Goal: Task Accomplishment & Management: Use online tool/utility

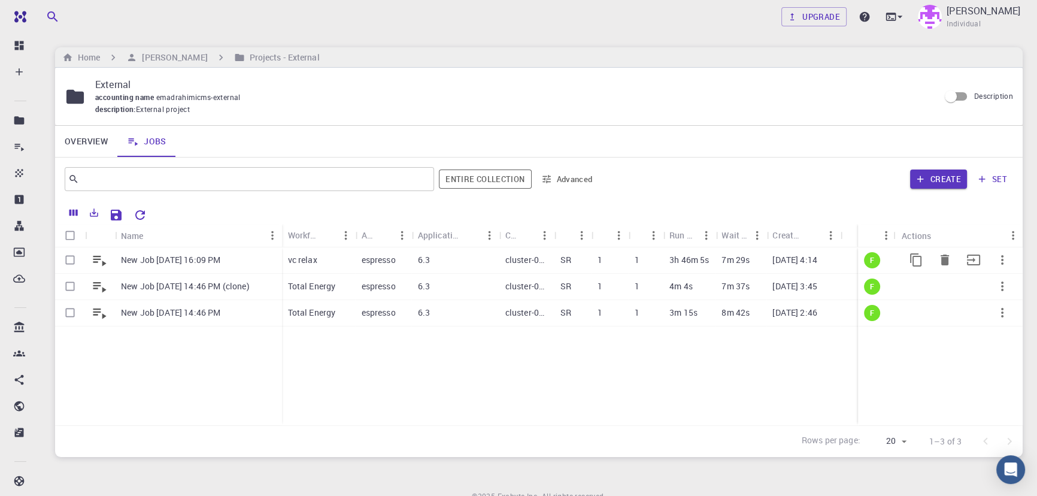
click at [452, 266] on div "6.3" at bounding box center [455, 260] width 87 height 26
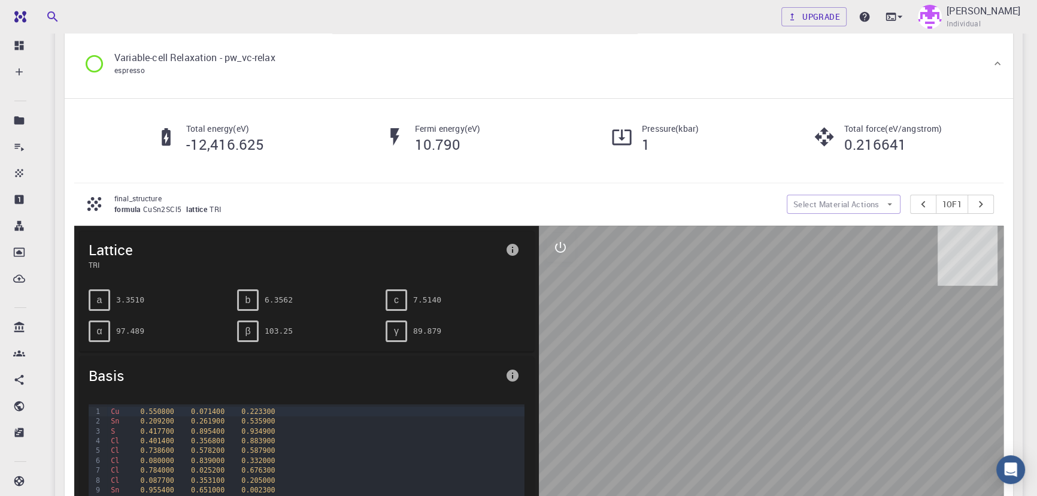
scroll to position [120, 0]
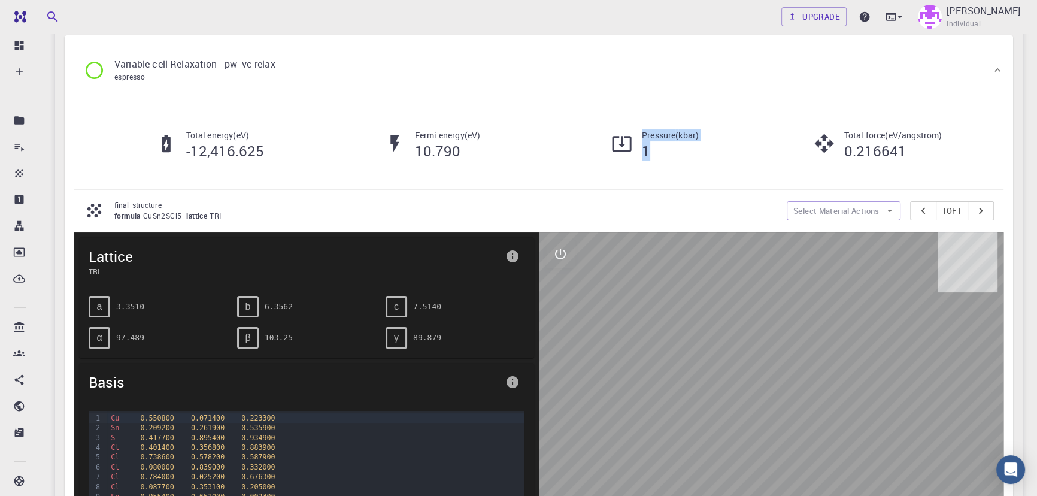
drag, startPoint x: 640, startPoint y: 149, endPoint x: 737, endPoint y: 150, distance: 97.7
click at [731, 153] on div "Pressure ( kbar ) 1" at bounding box center [650, 144] width 223 height 31
click at [765, 149] on div "Total force ( eV/angstrom ) 0.216641" at bounding box center [873, 144] width 223 height 31
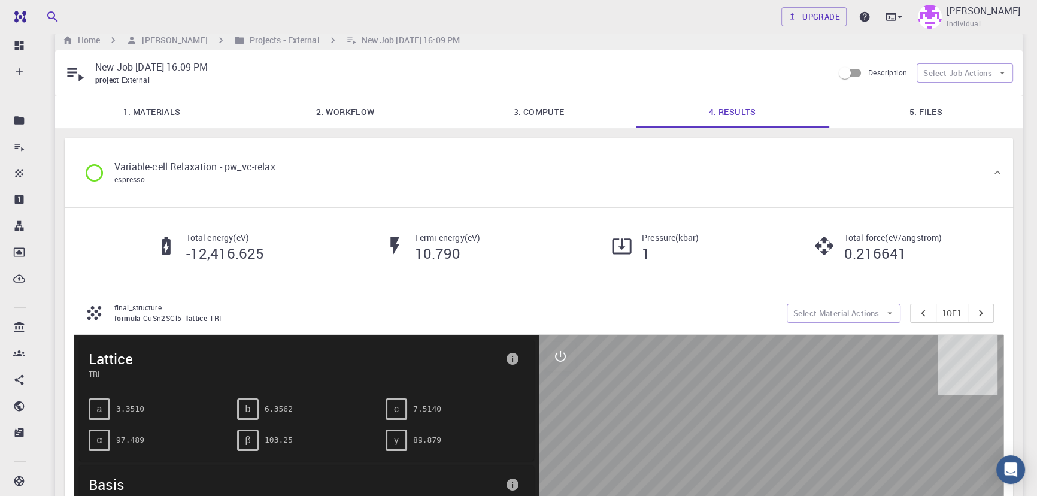
scroll to position [0, 0]
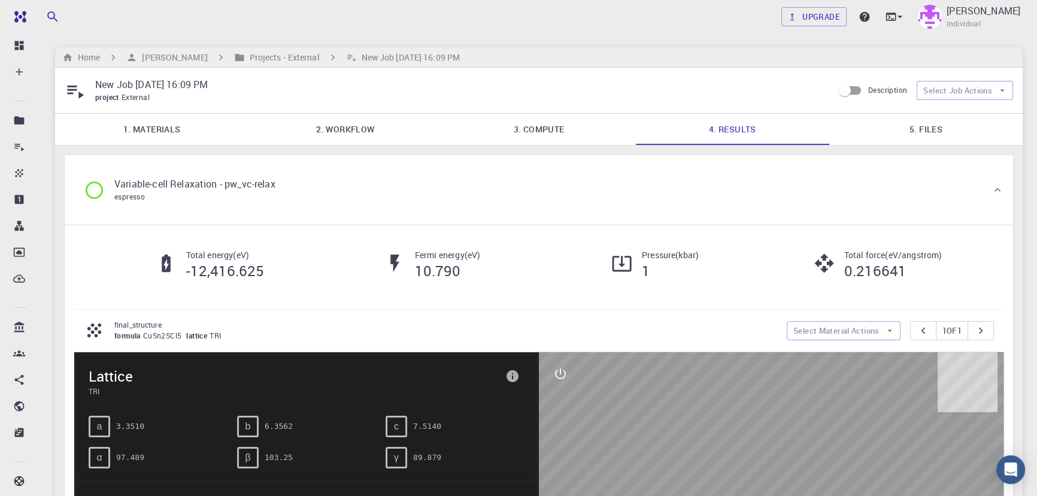
click at [173, 125] on link "1. Materials" at bounding box center [151, 129] width 193 height 31
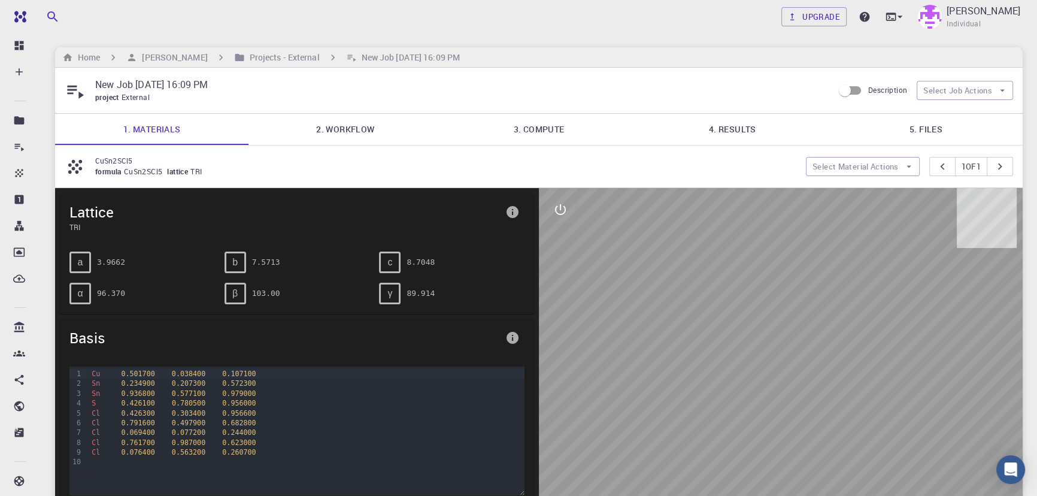
click at [299, 129] on link "2. Workflow" at bounding box center [345, 129] width 193 height 31
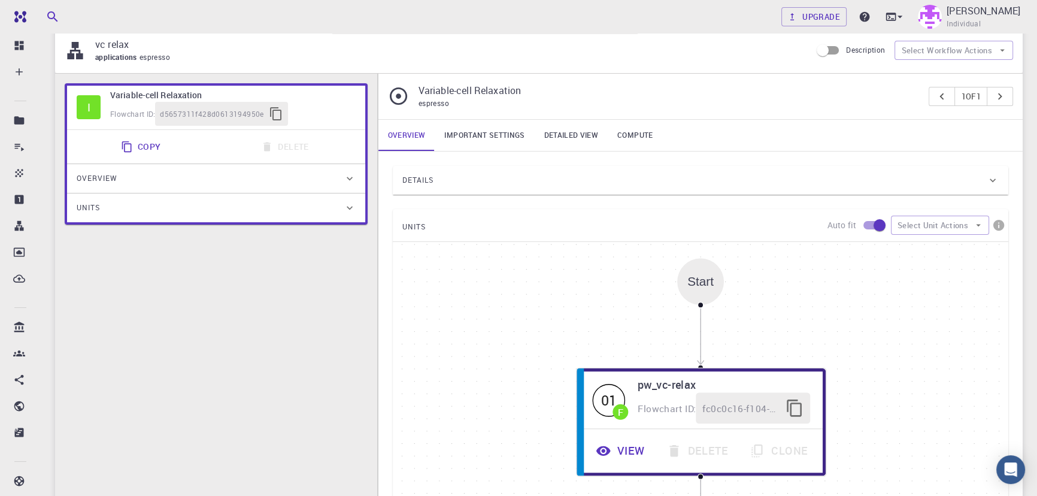
scroll to position [186, 0]
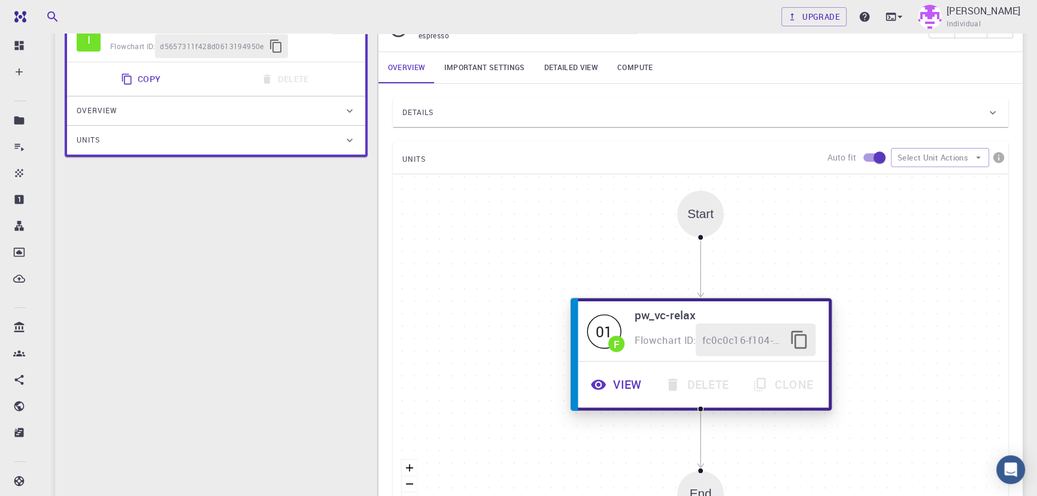
click at [634, 382] on button "View" at bounding box center [617, 384] width 74 height 33
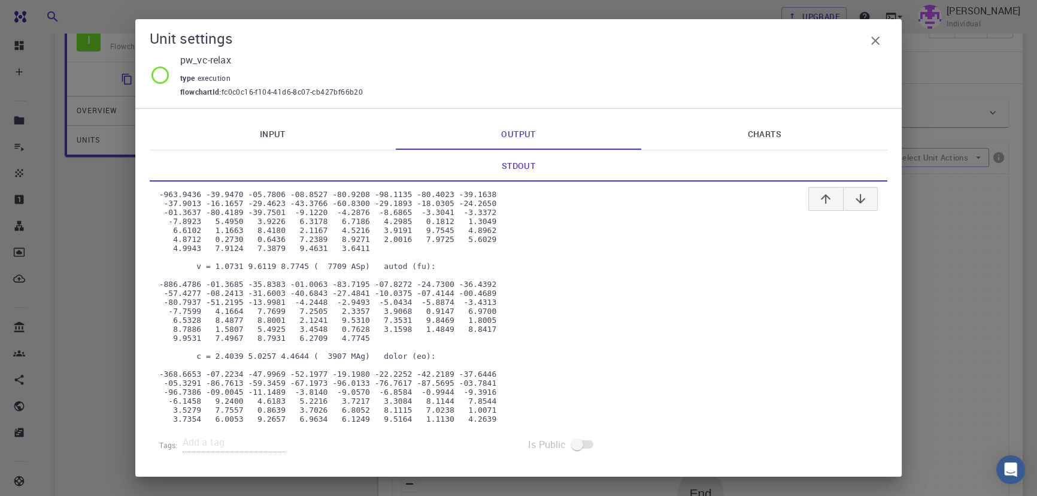
scroll to position [5698, 0]
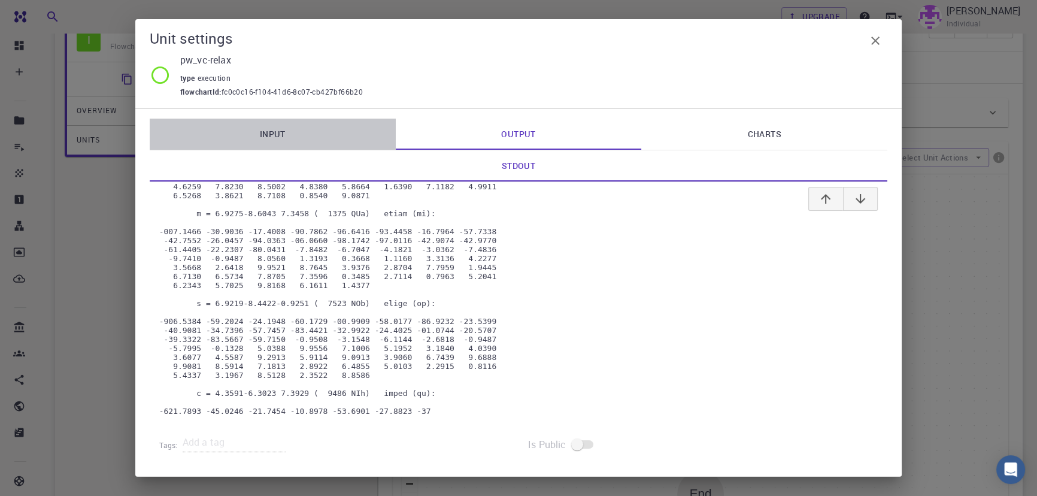
click at [285, 135] on link "Input" at bounding box center [273, 134] width 246 height 31
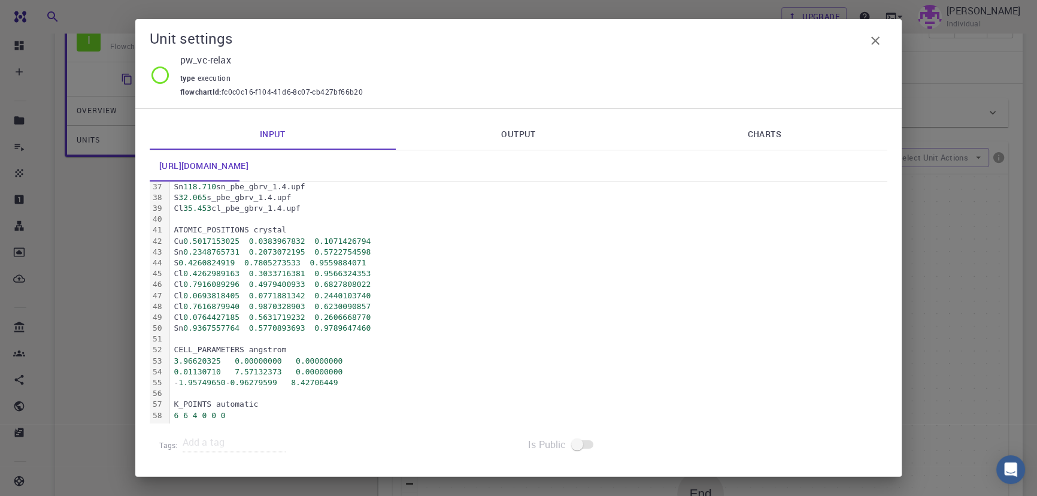
scroll to position [0, 0]
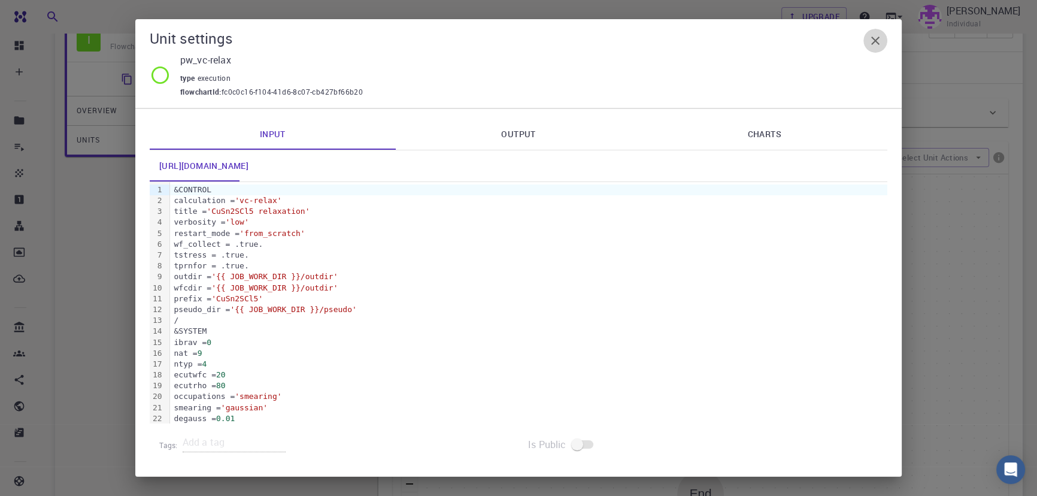
click at [873, 34] on icon "button" at bounding box center [876, 41] width 14 height 14
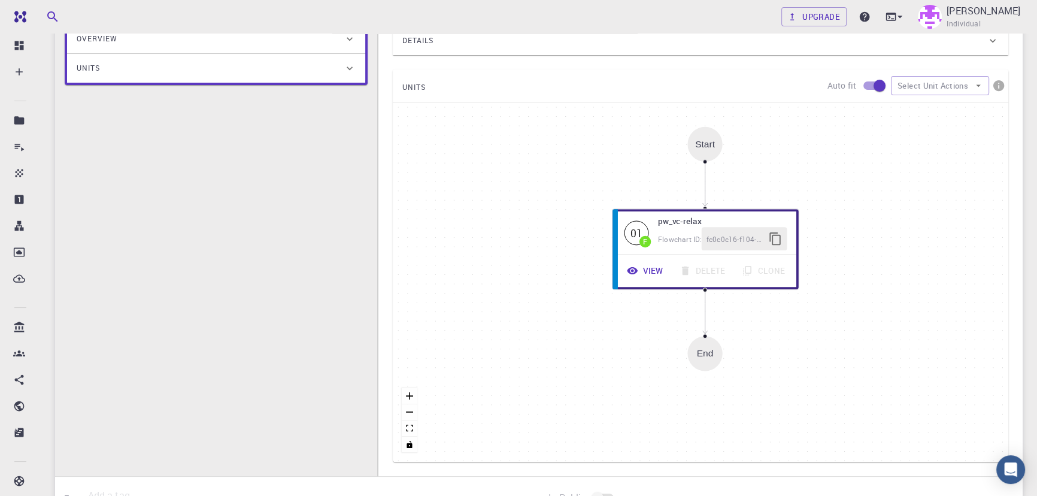
scroll to position [258, 0]
click at [637, 282] on button "View" at bounding box center [642, 271] width 55 height 25
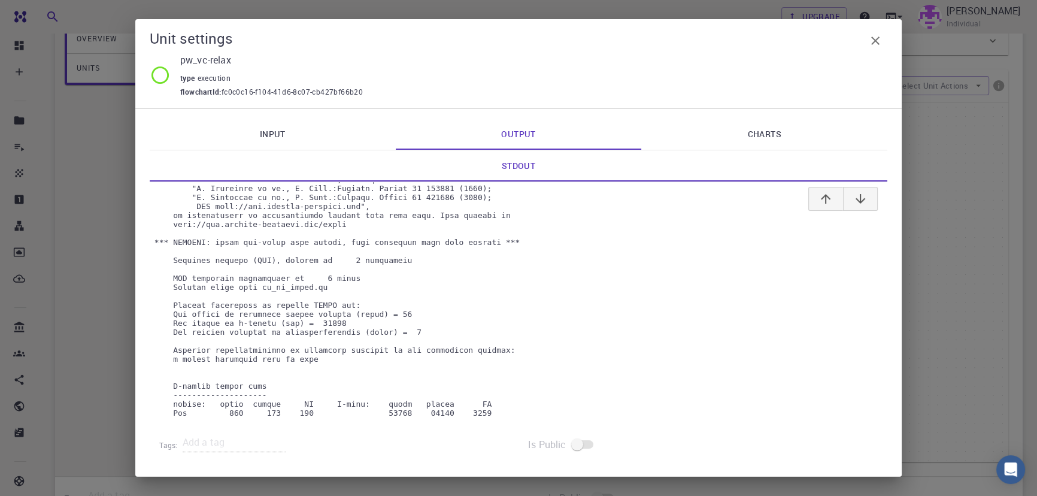
scroll to position [40, 0]
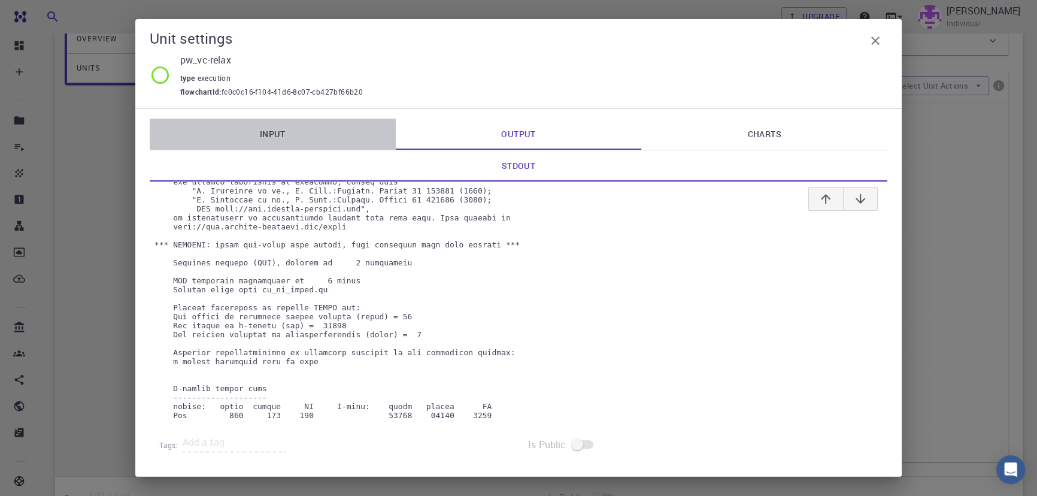
click at [281, 143] on link "Input" at bounding box center [273, 134] width 246 height 31
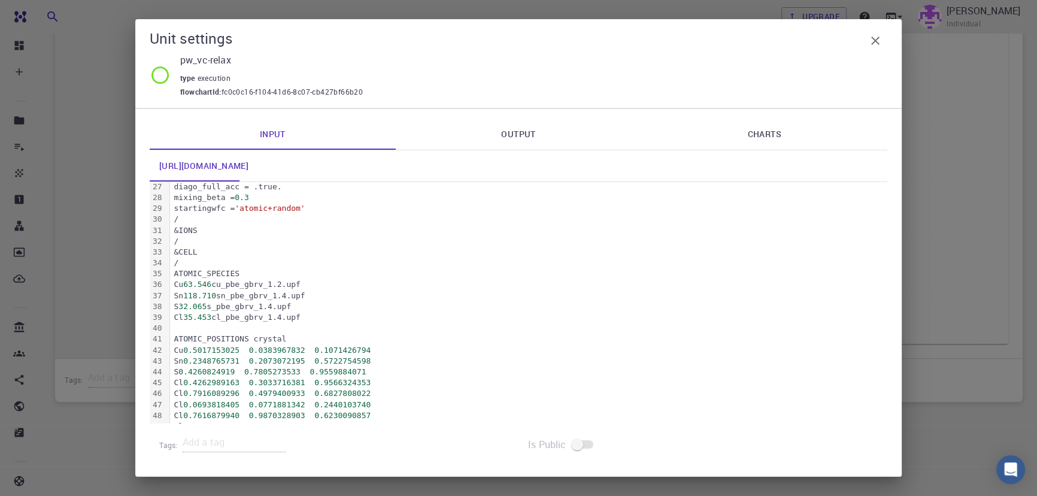
scroll to position [286, 0]
click at [876, 41] on icon "button" at bounding box center [876, 41] width 8 height 8
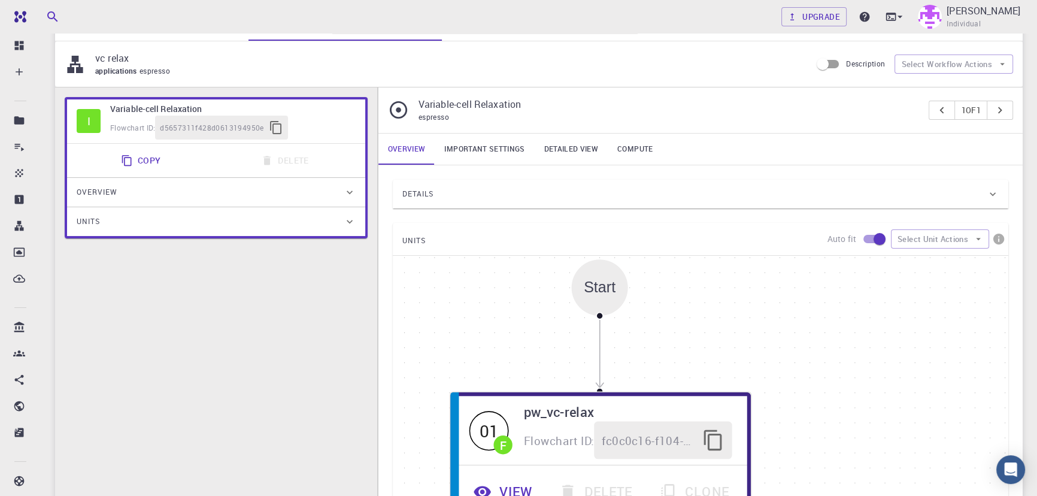
scroll to position [0, 0]
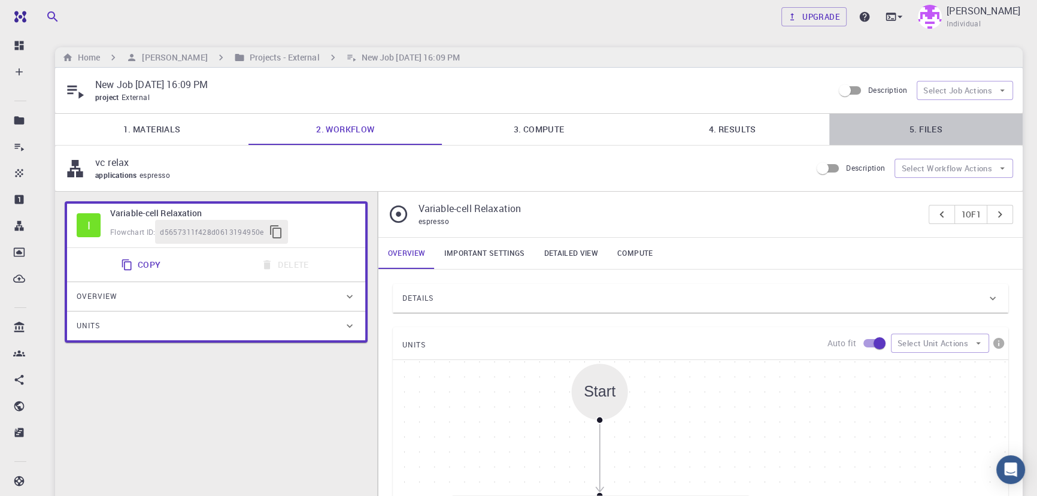
click at [912, 118] on link "5. Files" at bounding box center [926, 129] width 193 height 31
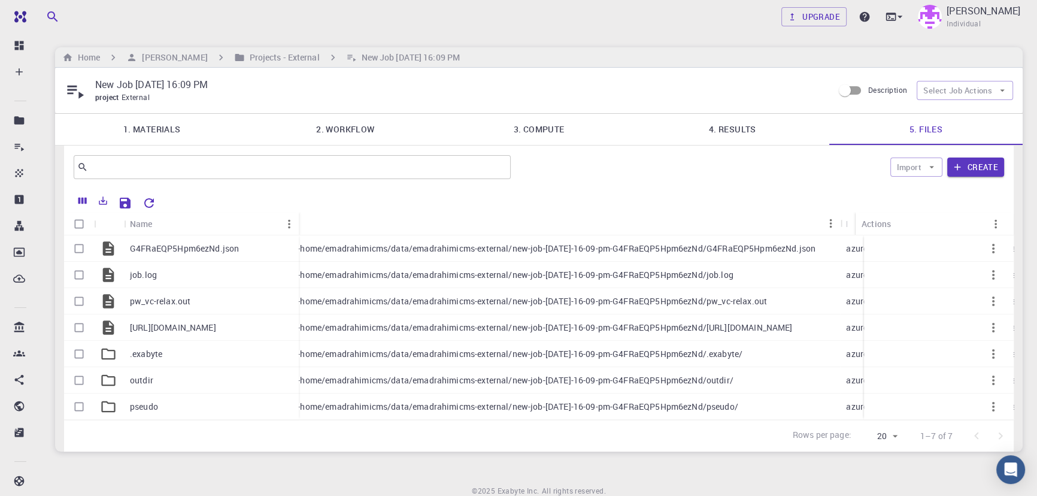
drag, startPoint x: 241, startPoint y: 219, endPoint x: 296, endPoint y: 210, distance: 55.3
click at [296, 210] on div "Name Path Provider Region Size Updated Actions G4FRaEQP5Hpm6ezNd.json job.log p…" at bounding box center [539, 320] width 950 height 263
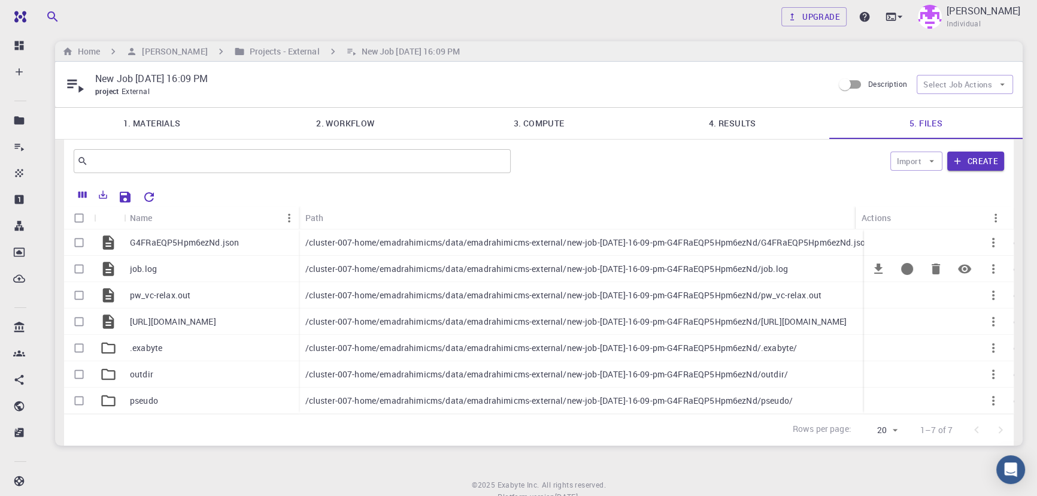
scroll to position [7, 0]
click at [961, 240] on icon "Preview" at bounding box center [964, 241] width 13 height 9
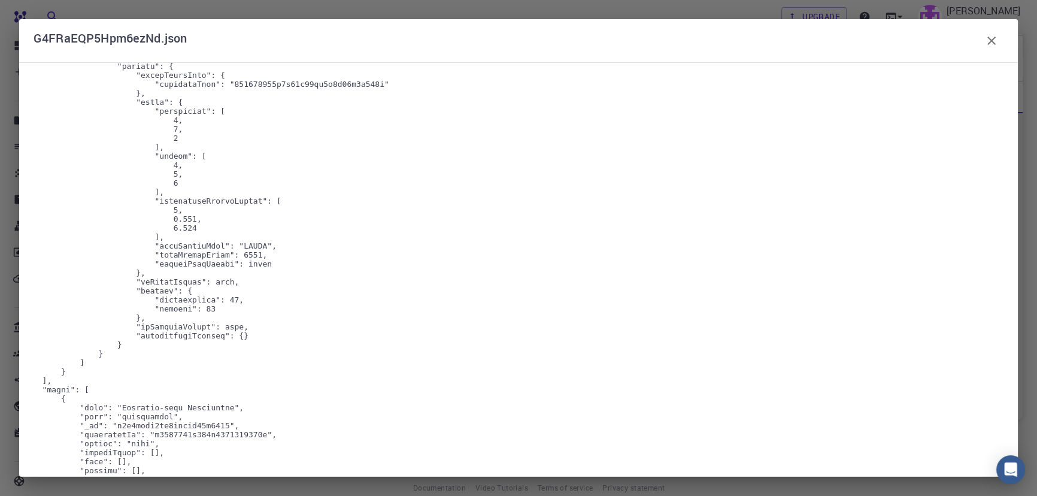
scroll to position [3744, 29]
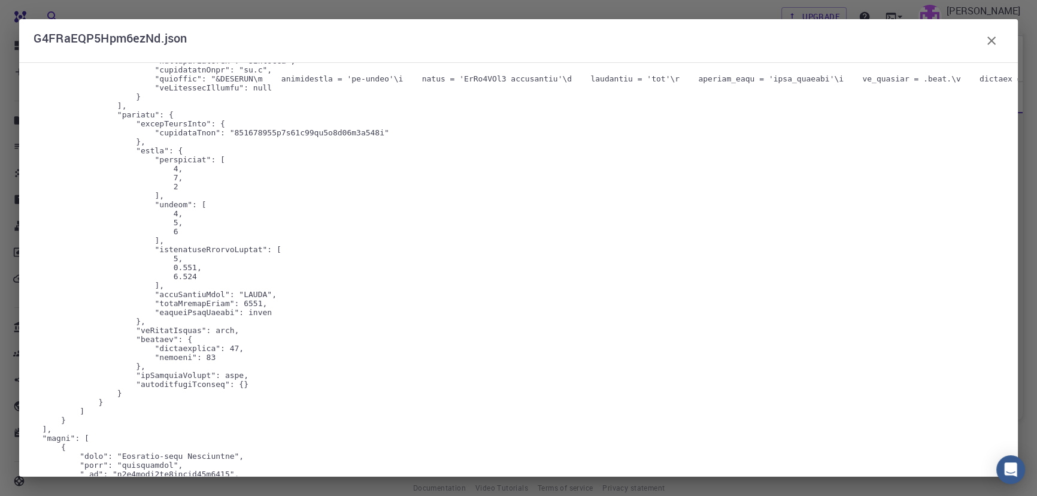
click at [1003, 39] on div "G4FRaEQP5Hpm6ezNd.json" at bounding box center [519, 41] width 970 height 24
click at [988, 47] on icon "button" at bounding box center [992, 41] width 14 height 14
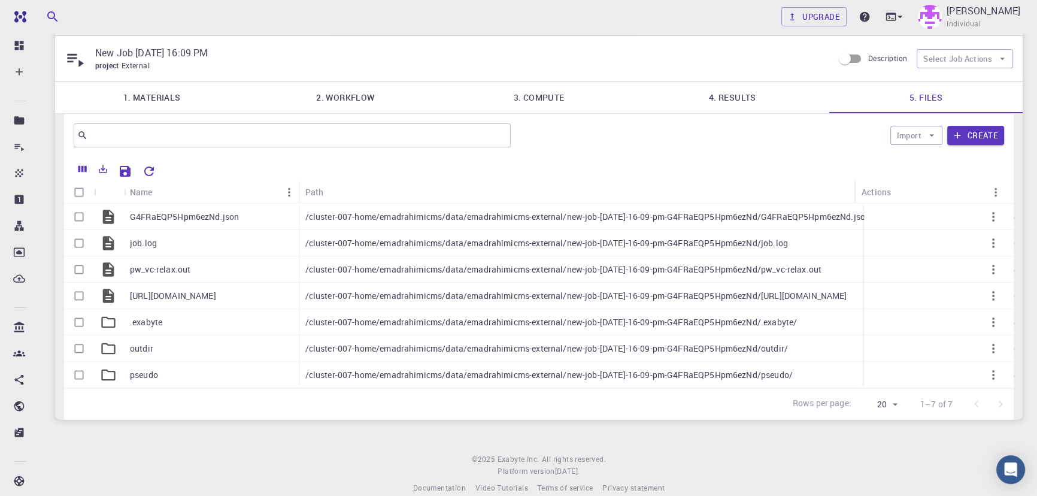
click at [309, 470] on footer "© 2025 Exabyte Inc. All rights reserved. Platform version [DATE] . Documentatio…" at bounding box center [539, 473] width 997 height 41
click at [255, 470] on footer "© 2025 Exabyte Inc. All rights reserved. Platform version [DATE] . Documentatio…" at bounding box center [539, 473] width 997 height 41
click at [875, 270] on icon "Download" at bounding box center [879, 269] width 14 height 14
click at [134, 473] on footer "© 2025 Exabyte Inc. All rights reserved. Platform version [DATE] . Documentatio…" at bounding box center [539, 473] width 997 height 41
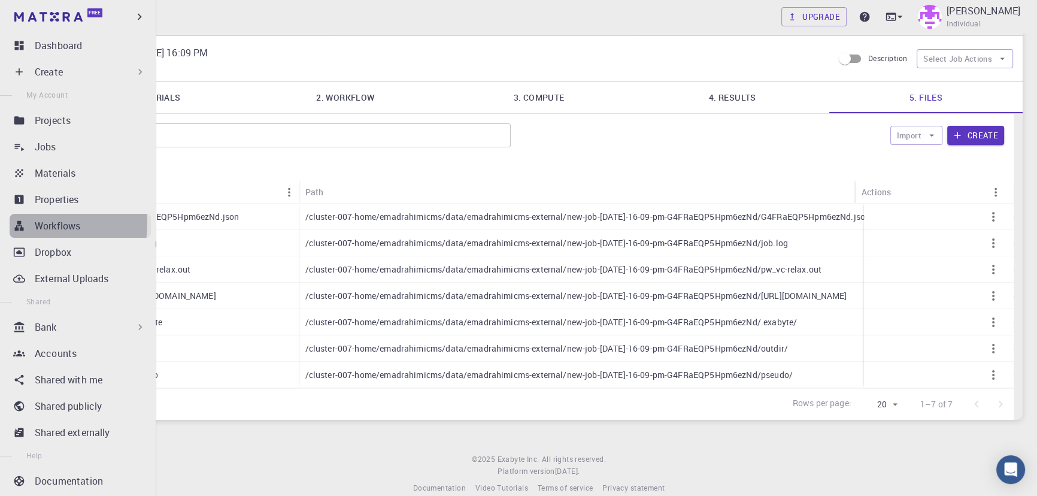
click at [30, 223] on link "Workflows" at bounding box center [80, 226] width 141 height 24
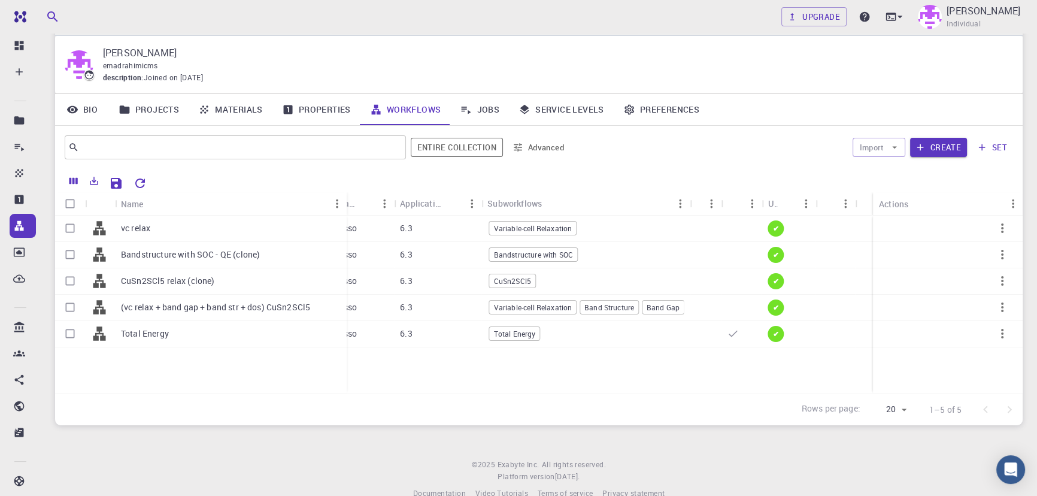
drag, startPoint x: 317, startPoint y: 195, endPoint x: 347, endPoint y: 195, distance: 30.0
click at [347, 195] on div "Name" at bounding box center [348, 203] width 12 height 23
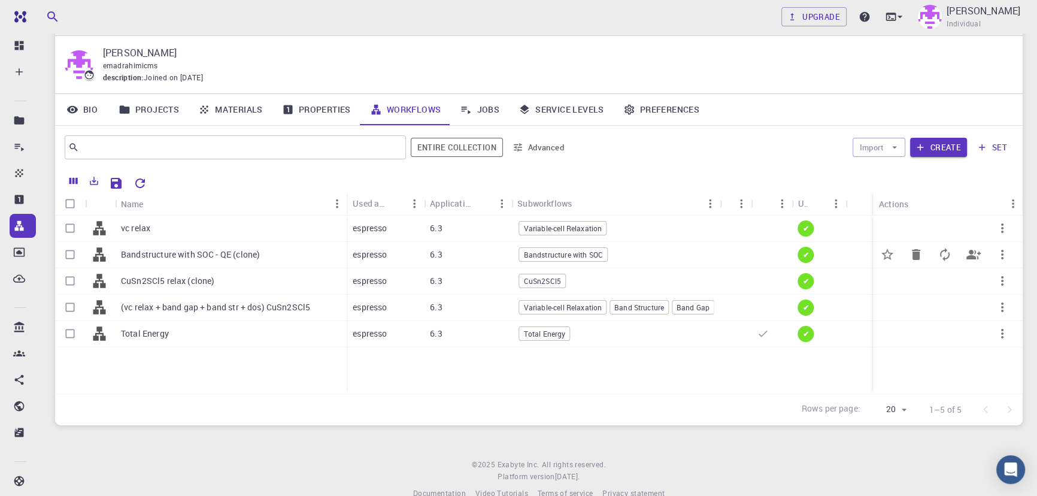
click at [192, 259] on p "Bandstructure with SOC - QE (clone)" at bounding box center [190, 255] width 139 height 12
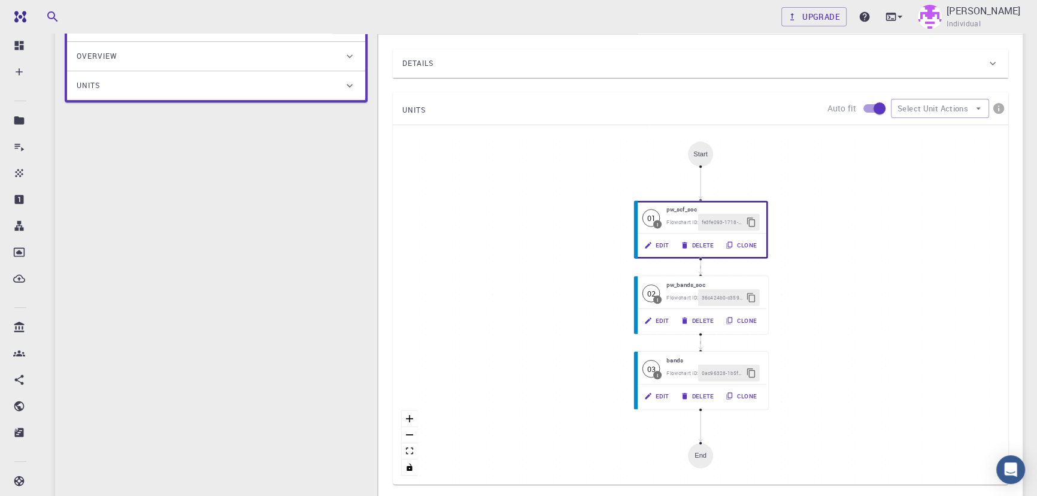
scroll to position [168, 0]
click at [653, 329] on button "Edit" at bounding box center [655, 320] width 38 height 17
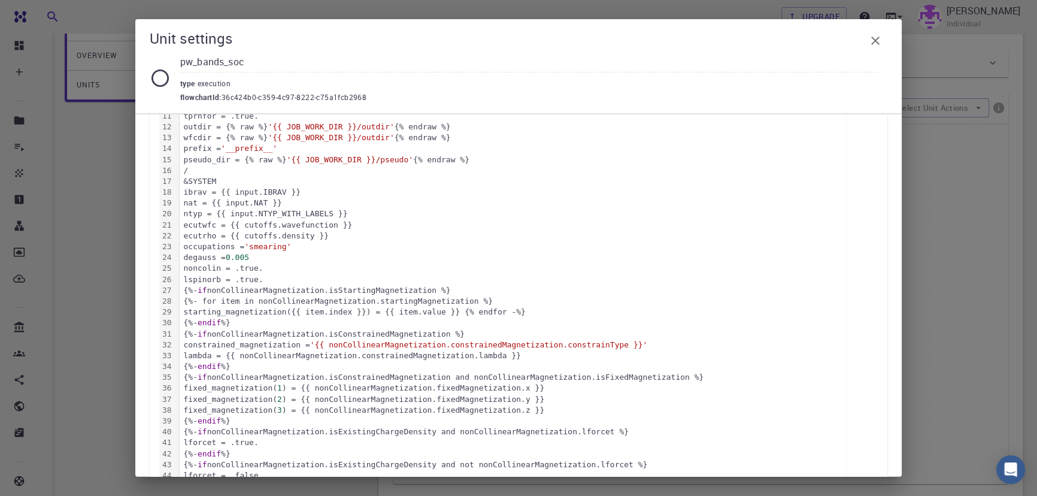
scroll to position [314, 0]
click at [873, 37] on icon "button" at bounding box center [876, 41] width 14 height 14
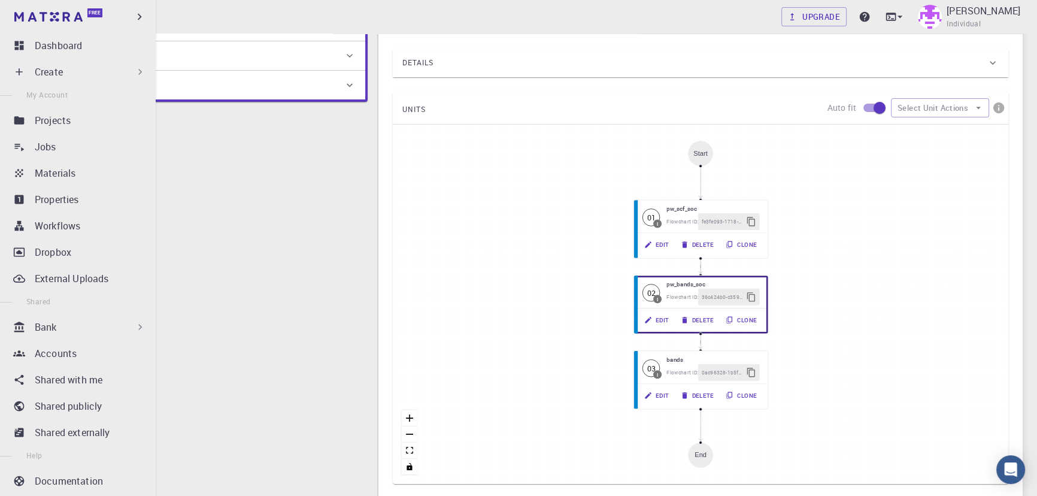
click at [59, 331] on div "Bank" at bounding box center [90, 327] width 111 height 14
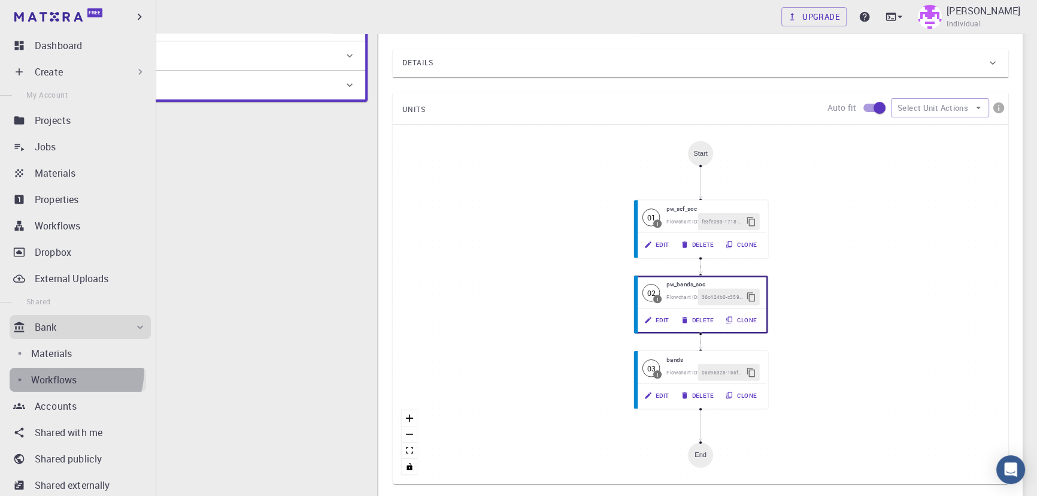
click at [59, 370] on link "Workflows" at bounding box center [78, 380] width 137 height 24
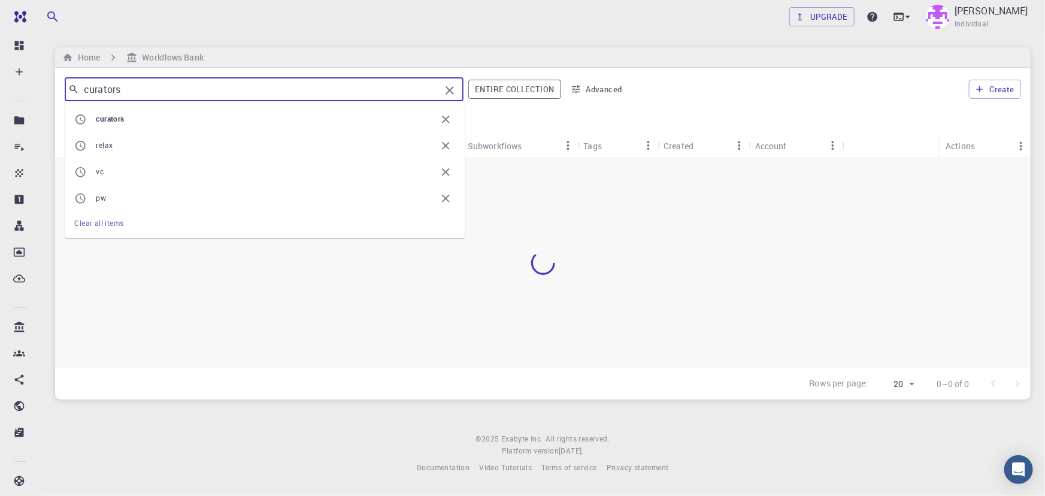
click at [187, 93] on input "curators" at bounding box center [259, 89] width 361 height 17
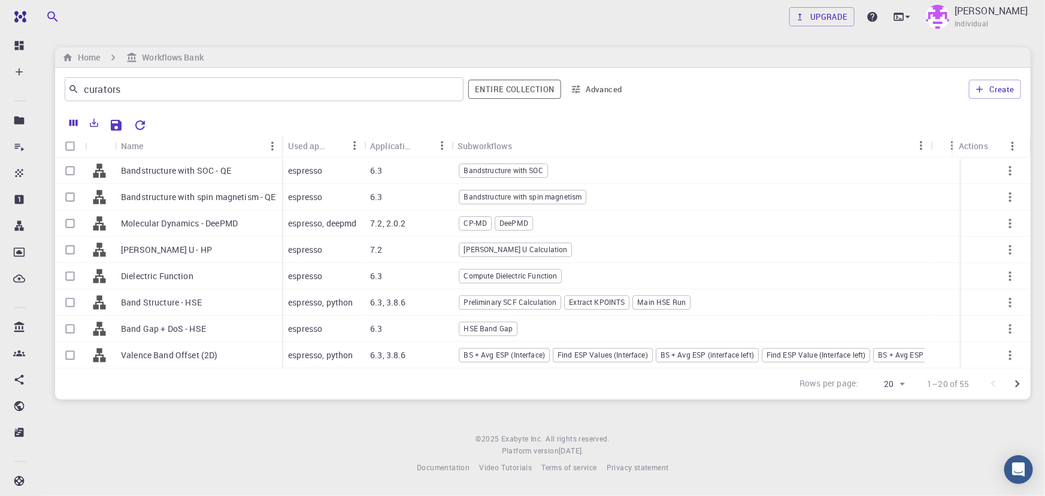
click at [289, 26] on div "Upgrade [PERSON_NAME] Individual" at bounding box center [543, 16] width 1004 height 31
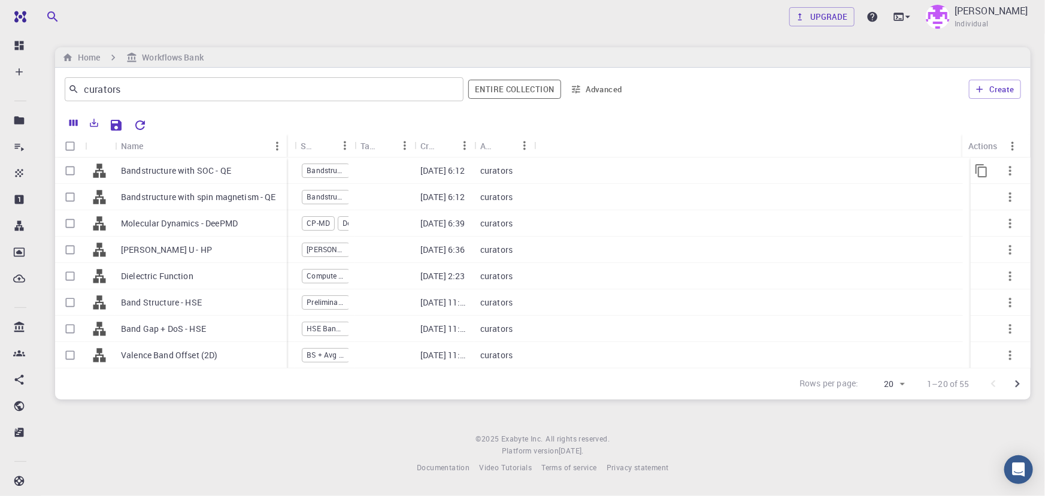
drag, startPoint x: 173, startPoint y: 147, endPoint x: 286, endPoint y: 170, distance: 115.6
click at [286, 170] on div "Name Used application Application Version Subworkflows Tags Created Account Act…" at bounding box center [543, 251] width 976 height 234
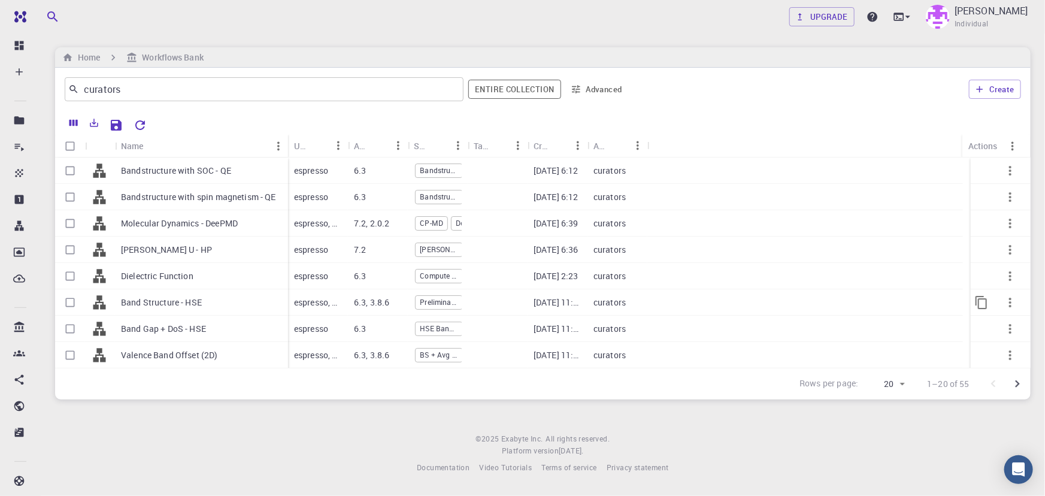
click at [215, 291] on div "Band Structure - HSE" at bounding box center [201, 302] width 173 height 26
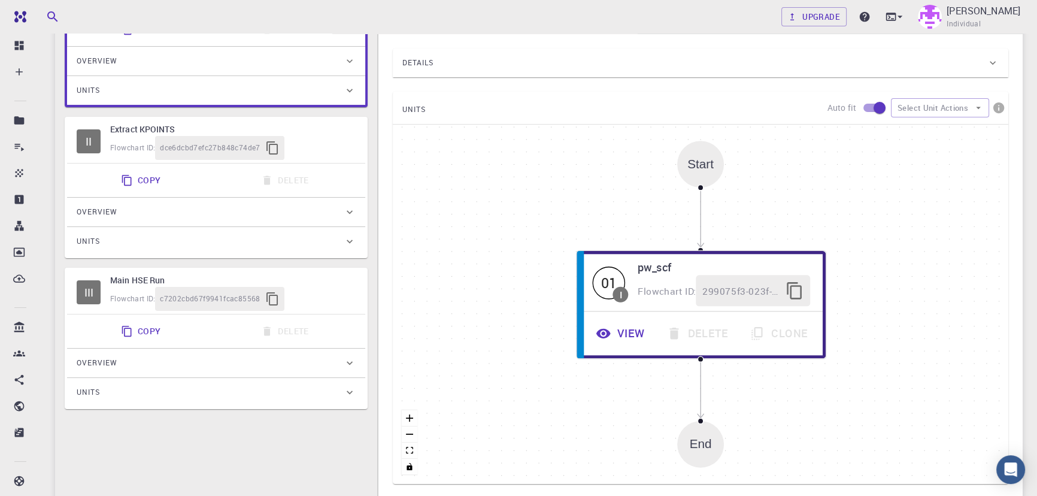
scroll to position [158, 0]
click at [129, 275] on h6 "Main HSE Run" at bounding box center [233, 279] width 246 height 13
type input "DFT Hybrid HSE"
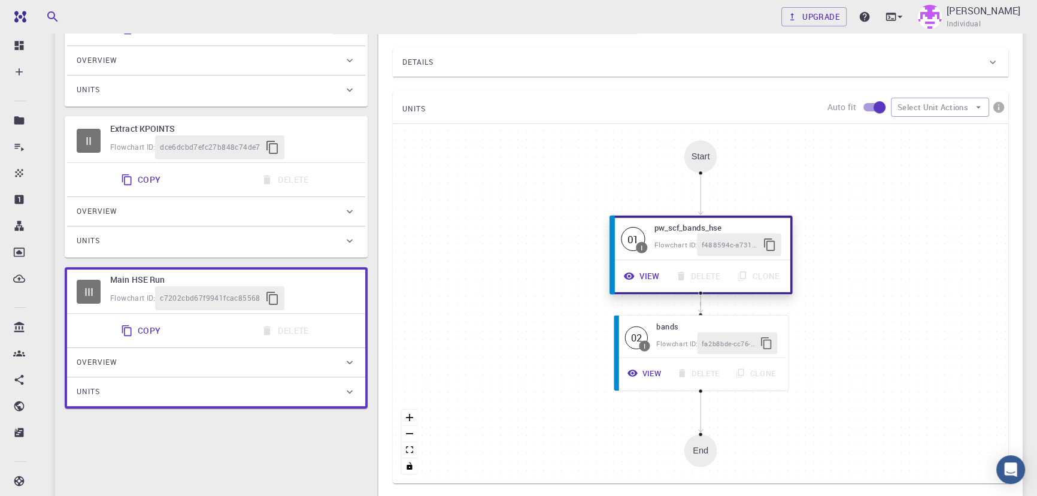
click at [647, 282] on button "View" at bounding box center [642, 276] width 52 height 23
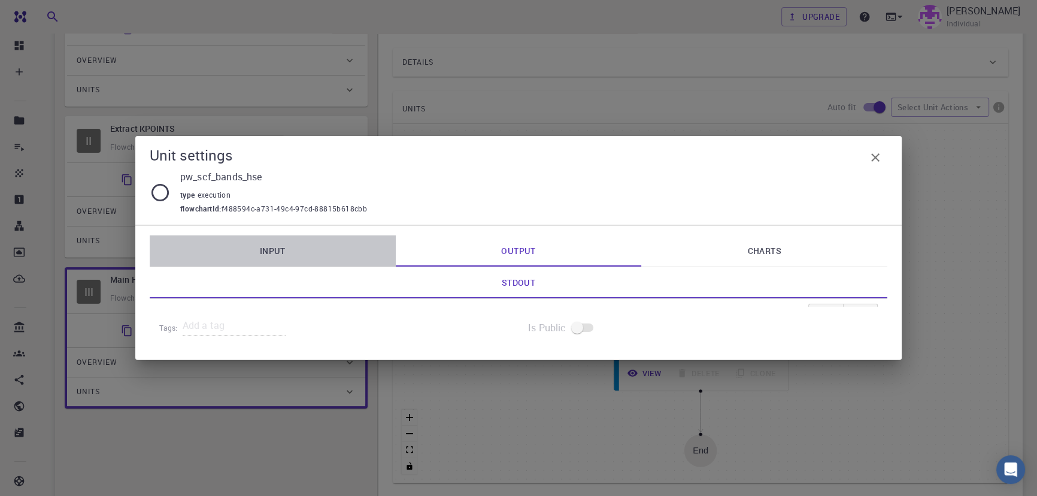
click at [294, 238] on link "Input" at bounding box center [273, 250] width 246 height 31
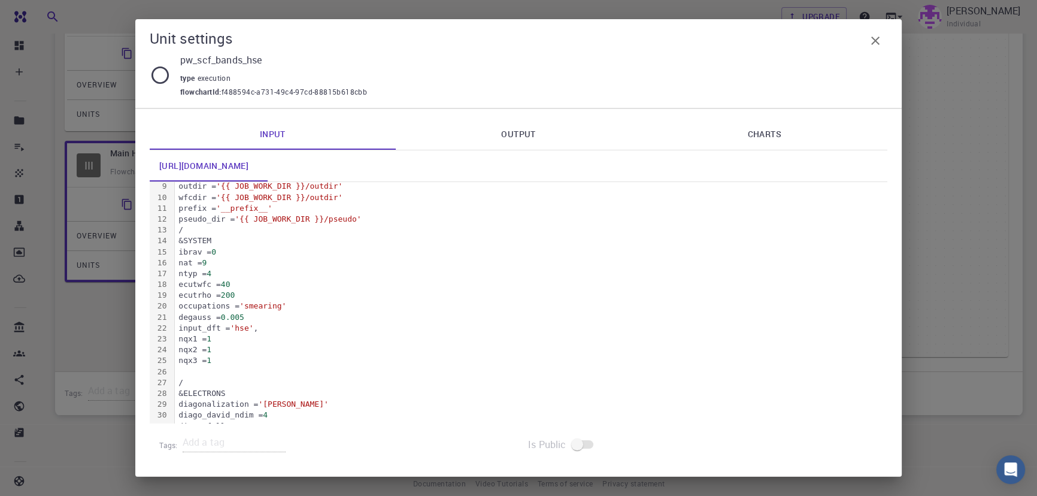
scroll to position [0, 0]
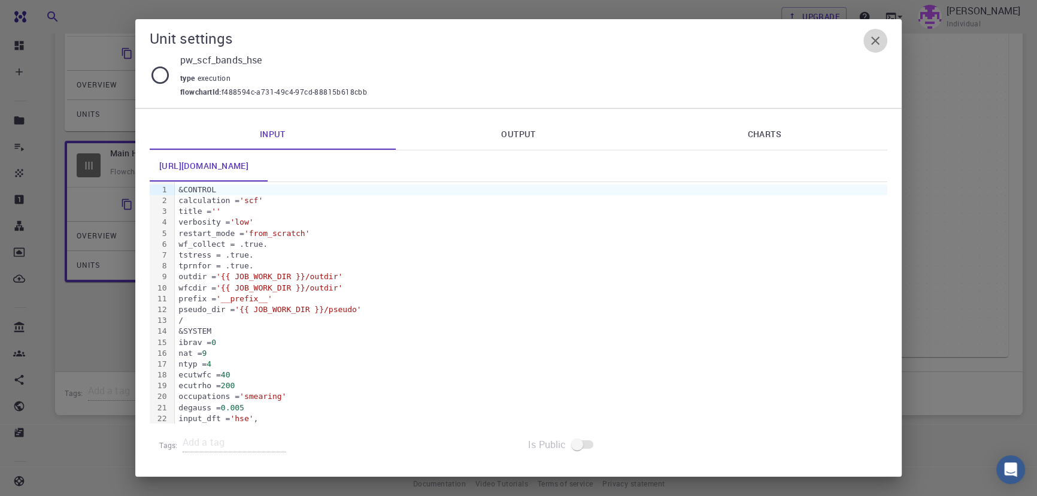
click at [872, 37] on icon "button" at bounding box center [876, 41] width 8 height 8
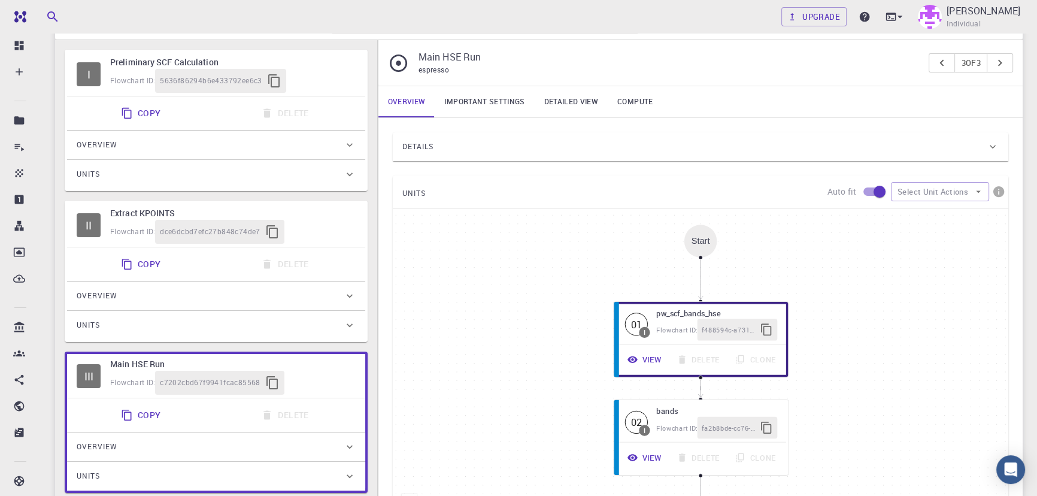
scroll to position [73, 0]
click at [125, 248] on div "Copy Delete" at bounding box center [216, 265] width 298 height 34
type input "python"
type input "3.8.6"
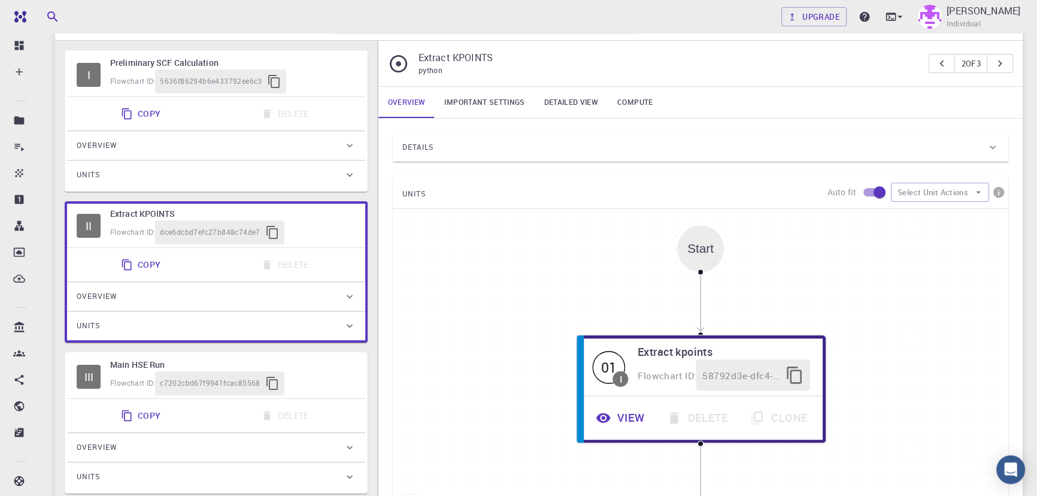
scroll to position [132, 0]
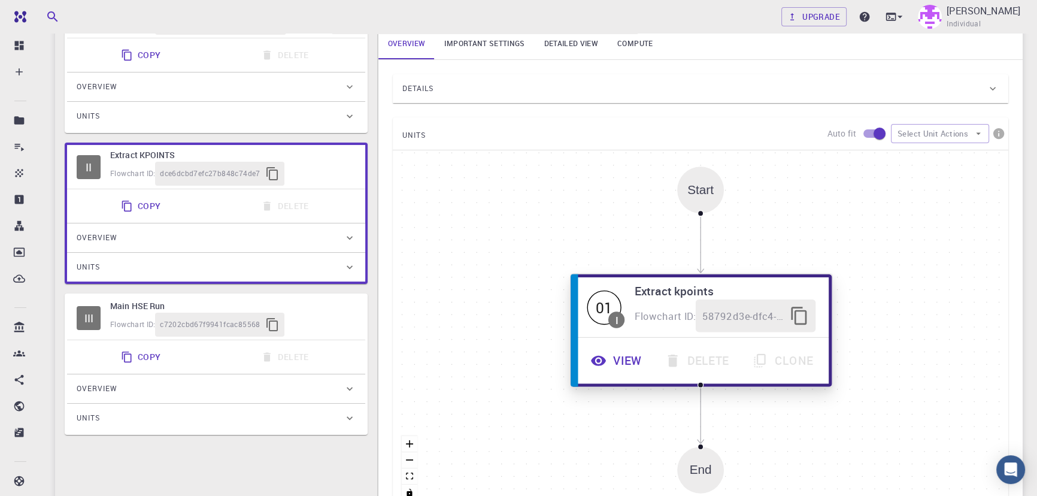
click at [616, 368] on button "View" at bounding box center [617, 360] width 74 height 33
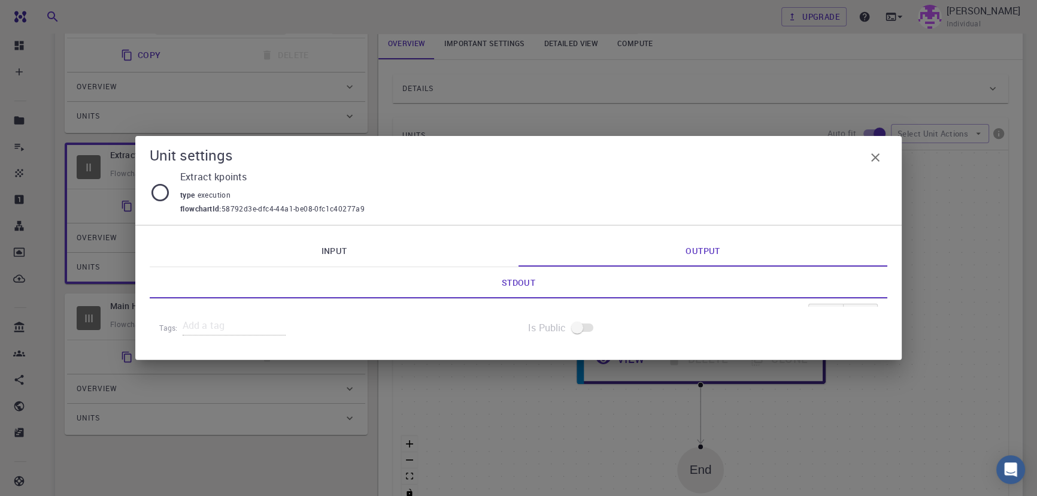
drag, startPoint x: 358, startPoint y: 232, endPoint x: 343, endPoint y: 259, distance: 30.5
click at [343, 259] on div "Input Output espresso_extract_kpoints.py requirements.txt 99 1 2 3 4 5 6 7 8 9 …" at bounding box center [518, 292] width 767 height 135
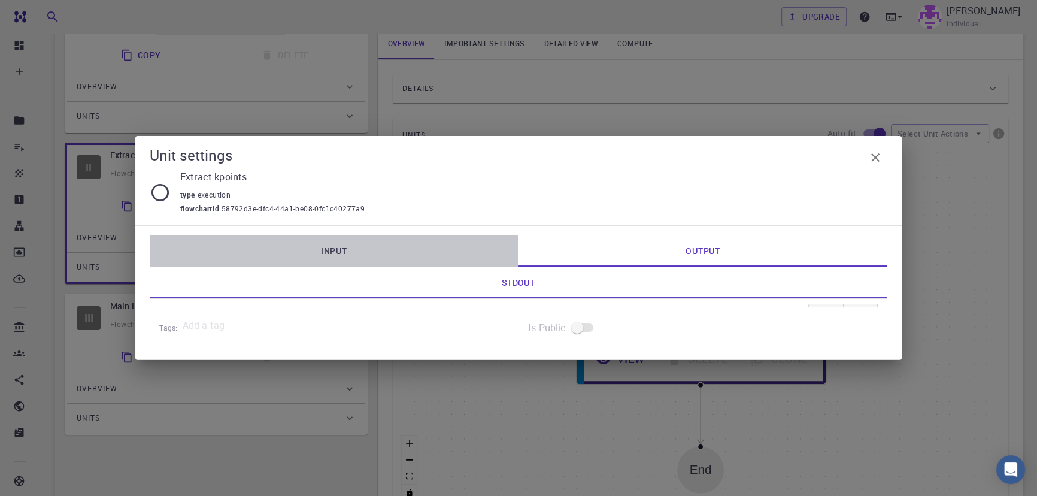
click at [343, 259] on link "Input" at bounding box center [334, 250] width 369 height 31
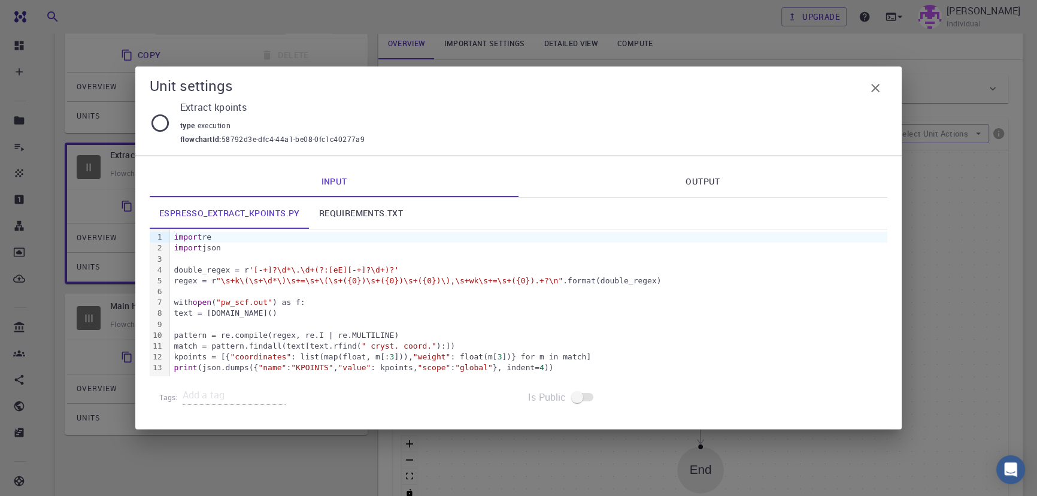
click at [383, 309] on div "text = [DOMAIN_NAME]()" at bounding box center [529, 313] width 718 height 11
click at [377, 222] on link "requirements.txt" at bounding box center [361, 213] width 103 height 31
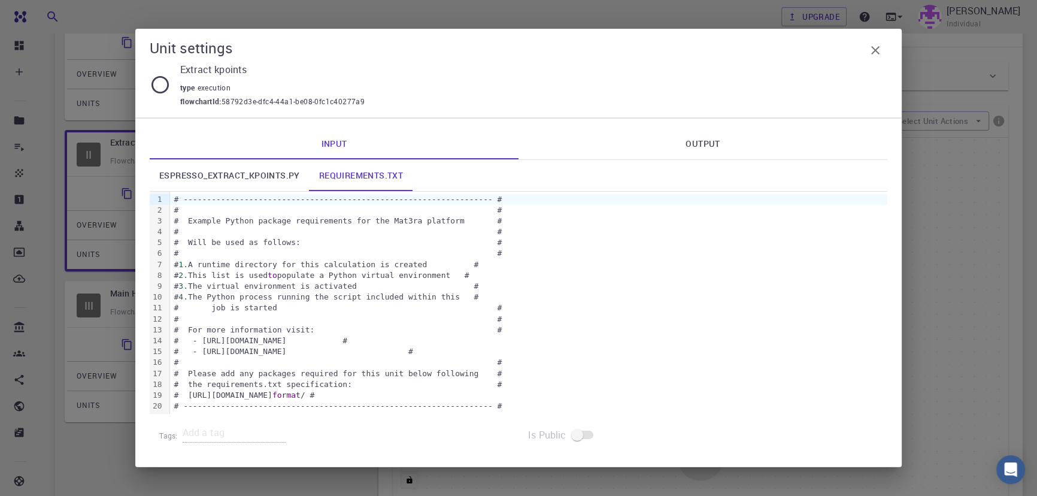
scroll to position [145, 0]
click at [223, 174] on link "espresso_extract_kpoints.py" at bounding box center [230, 175] width 160 height 31
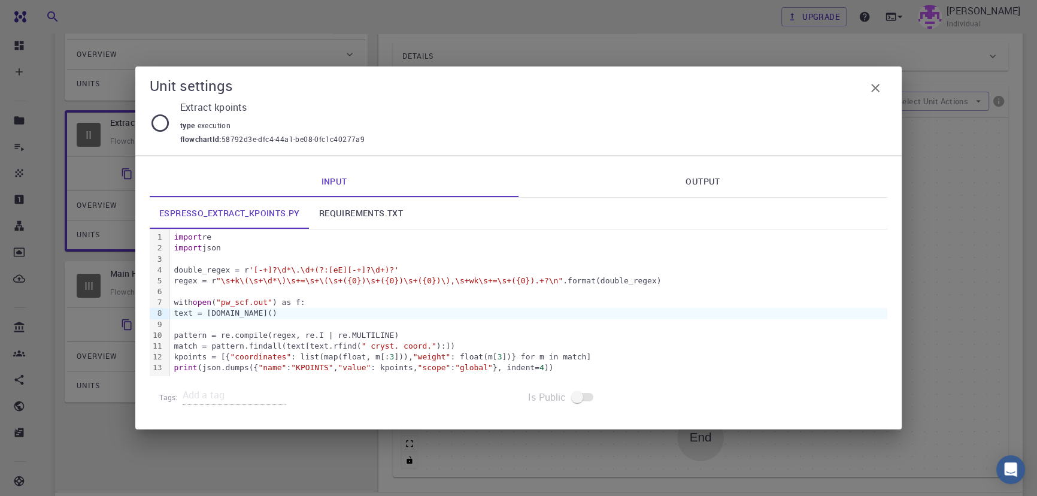
scroll to position [168, 0]
click at [878, 95] on icon "button" at bounding box center [876, 88] width 14 height 14
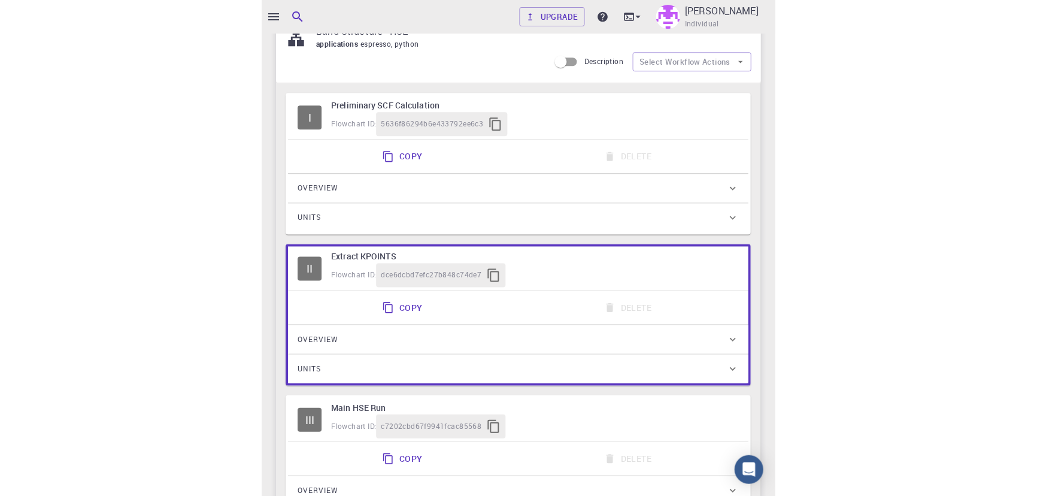
scroll to position [0, 0]
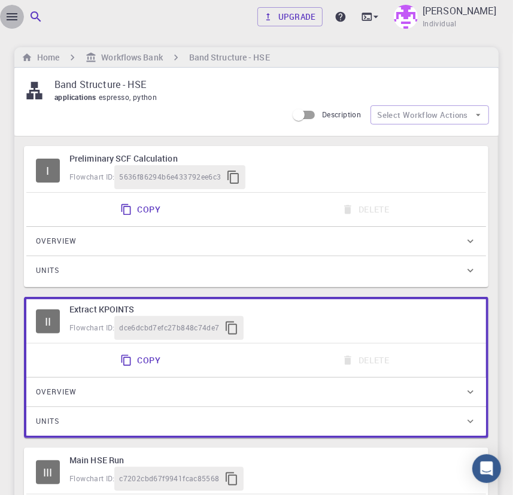
click at [14, 8] on button "button" at bounding box center [12, 17] width 24 height 24
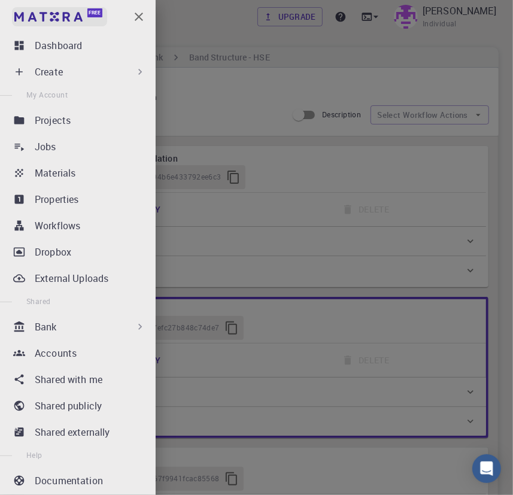
click at [14, 8] on link "Free" at bounding box center [59, 16] width 95 height 19
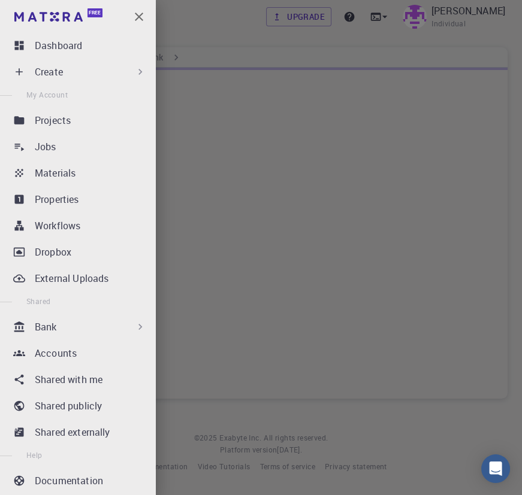
click at [137, 19] on icon "button" at bounding box center [139, 17] width 14 height 14
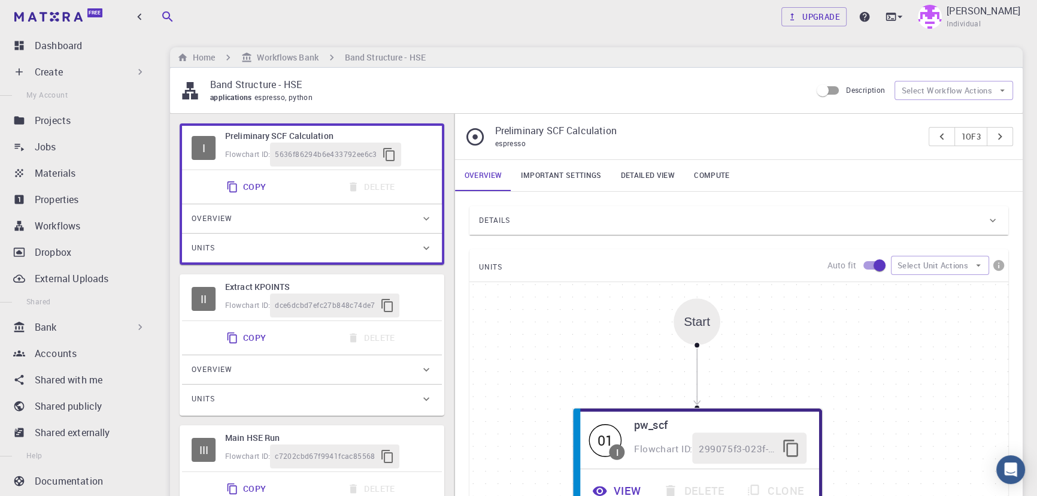
click at [554, 272] on div "UNITS Auto fit Select Unit Actions" at bounding box center [739, 265] width 539 height 32
click at [65, 228] on p "Workflows" at bounding box center [58, 226] width 46 height 14
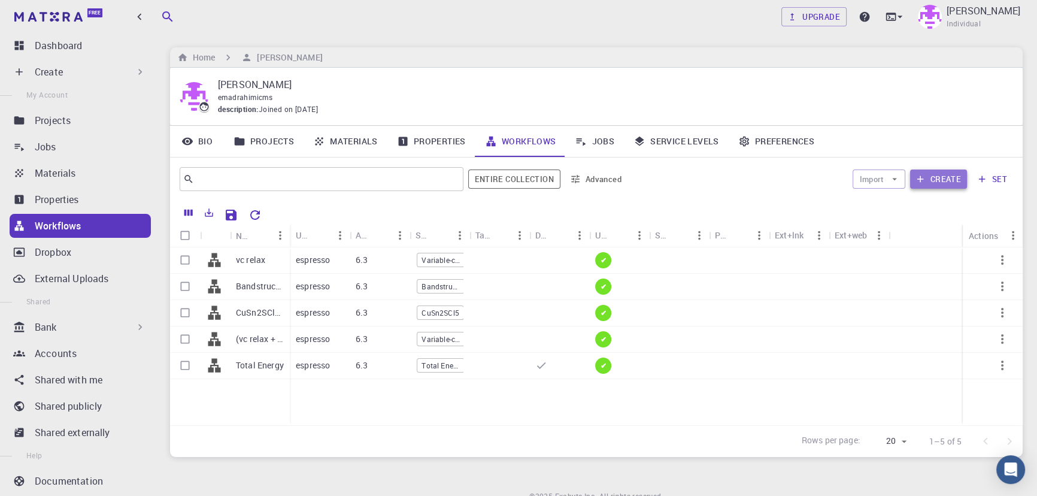
click at [941, 183] on button "Create" at bounding box center [938, 179] width 57 height 19
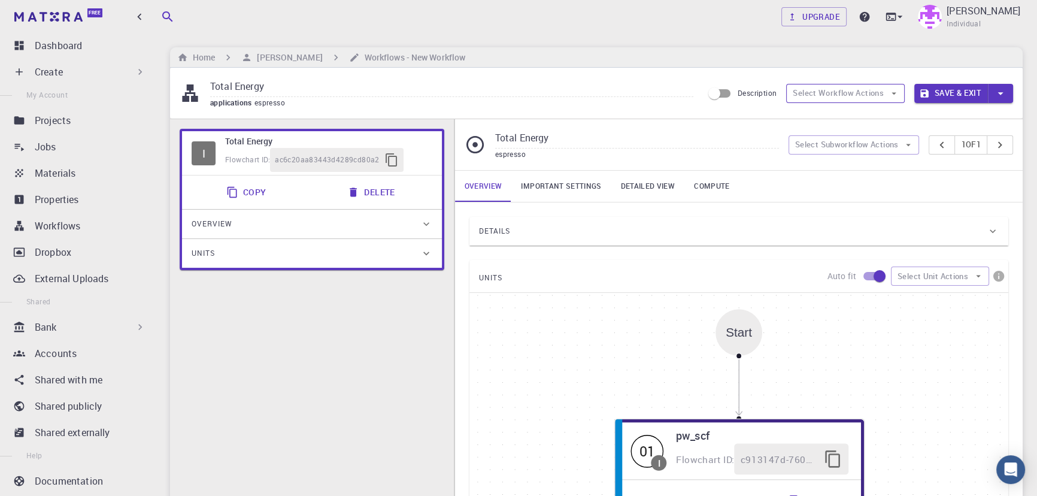
click at [878, 94] on button "Select Workflow Actions" at bounding box center [845, 93] width 119 height 19
click at [836, 132] on span "Toggle multi-material" at bounding box center [856, 137] width 77 height 12
click at [857, 152] on button "Select Subworkflow Actions" at bounding box center [854, 144] width 131 height 19
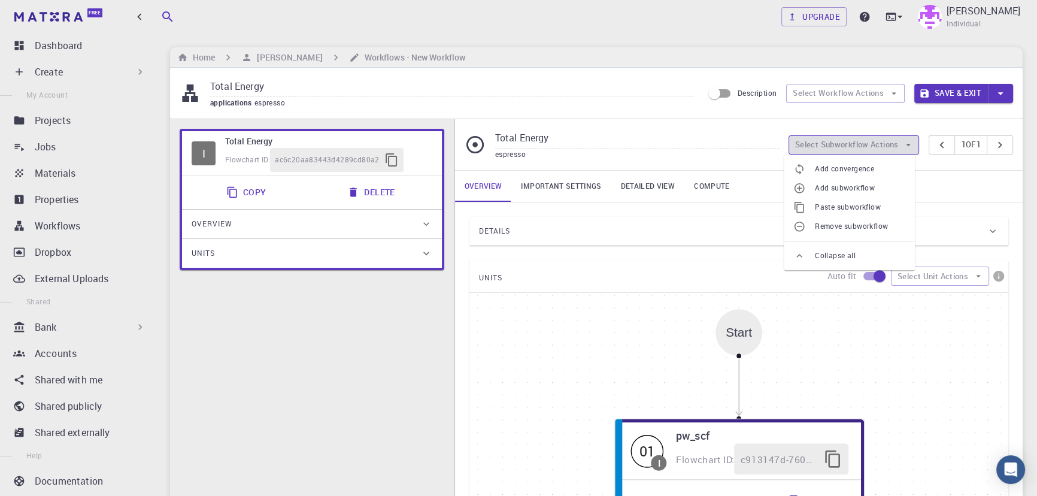
click at [864, 141] on button "Select Subworkflow Actions" at bounding box center [854, 144] width 131 height 19
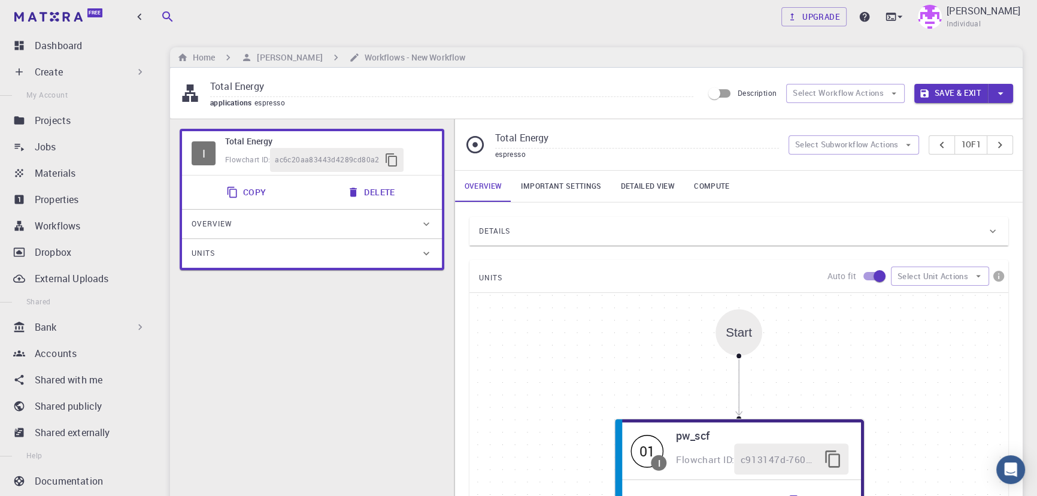
click at [198, 90] on icon at bounding box center [190, 93] width 21 height 21
click at [361, 228] on div "Overview" at bounding box center [306, 223] width 229 height 19
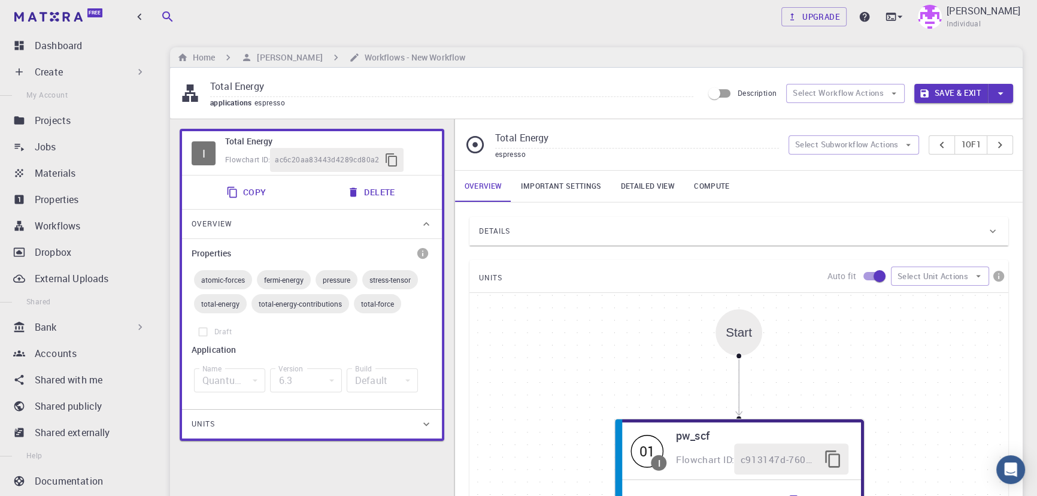
click at [574, 236] on div "Details" at bounding box center [733, 231] width 508 height 19
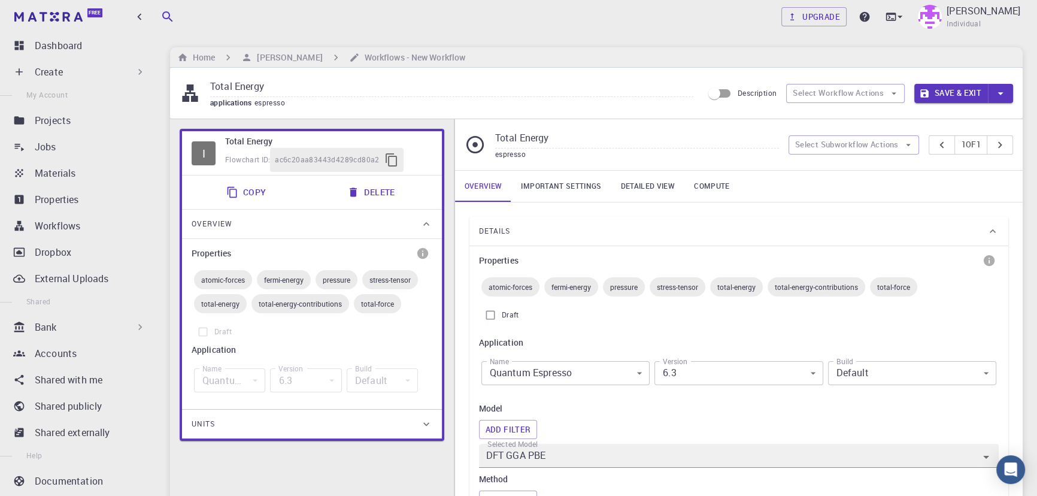
click at [574, 236] on div "Details" at bounding box center [733, 231] width 508 height 19
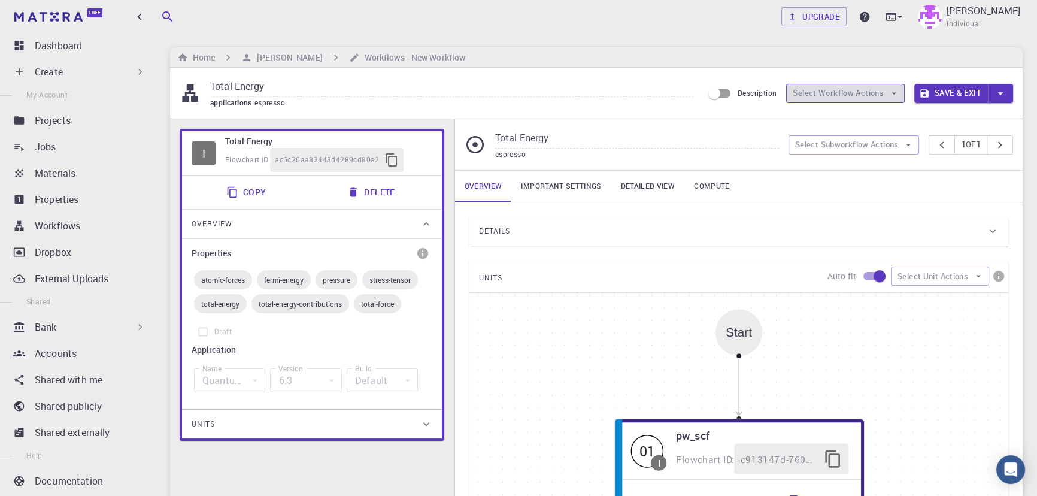
click at [847, 96] on button "Select Workflow Actions" at bounding box center [845, 93] width 119 height 19
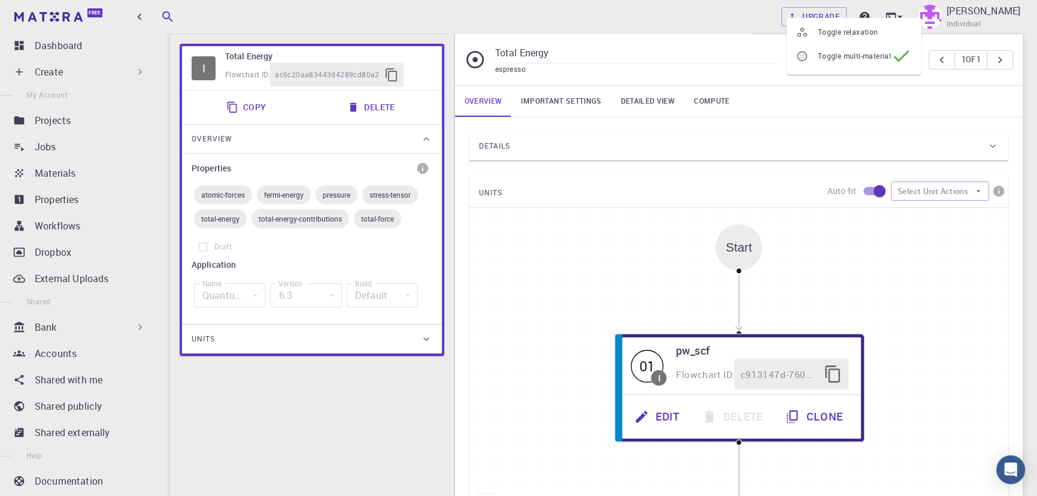
scroll to position [95, 0]
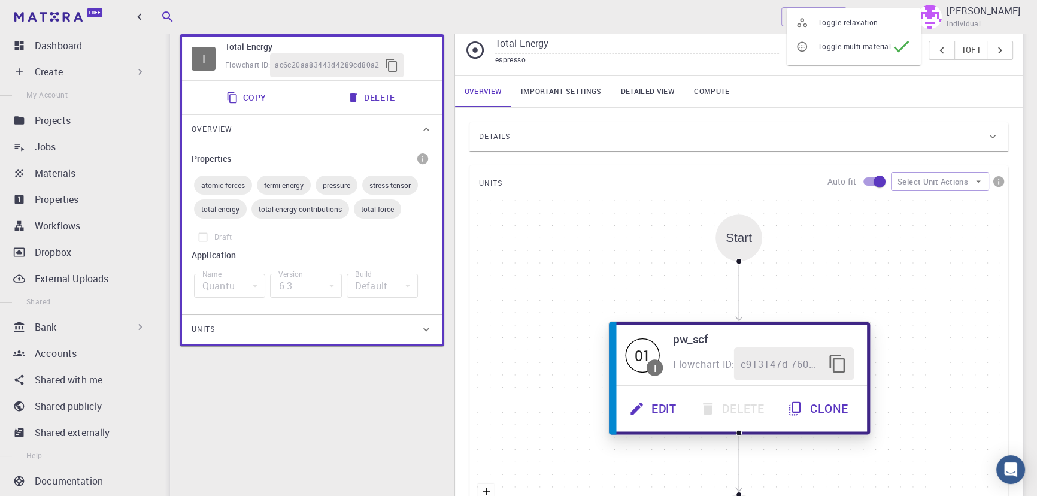
click at [650, 412] on button "Edit" at bounding box center [654, 408] width 71 height 33
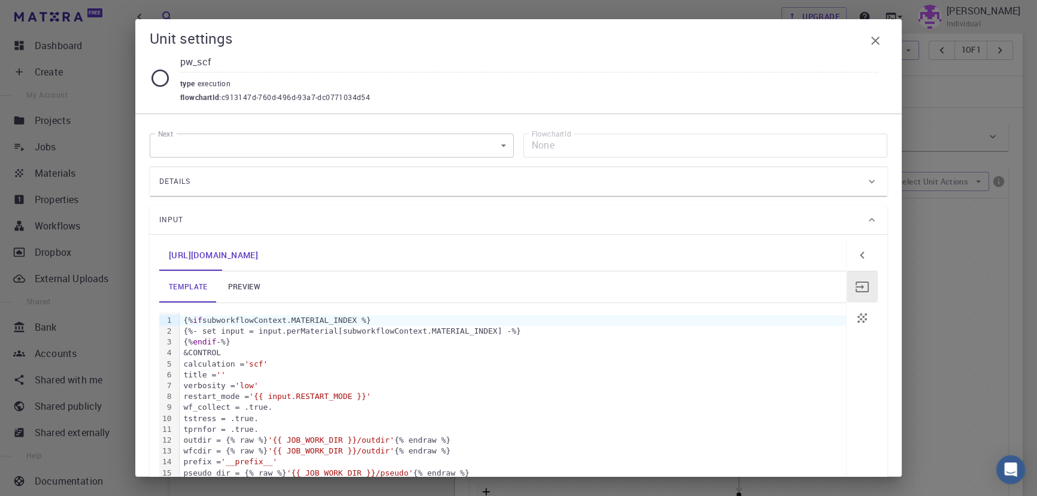
click at [295, 185] on div "Details" at bounding box center [512, 181] width 707 height 19
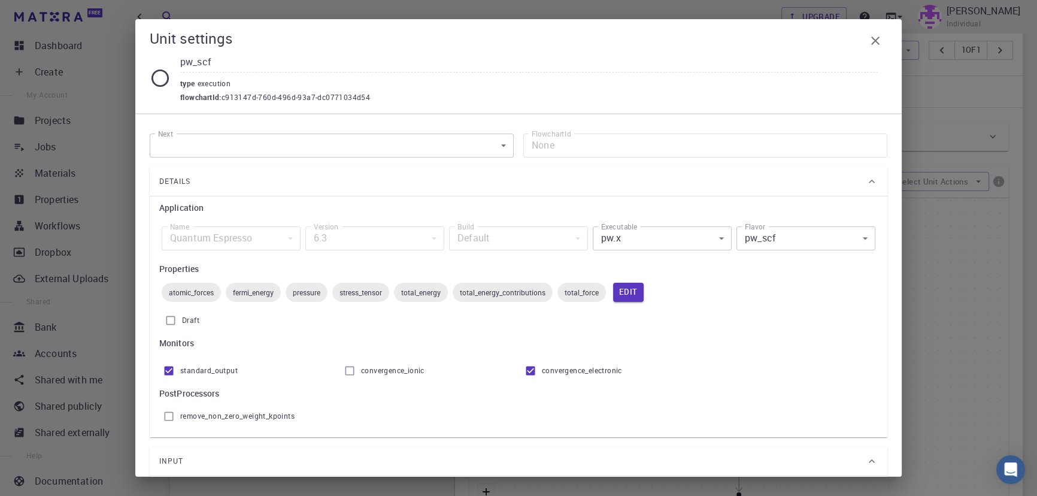
click at [641, 236] on body "Free Dashboard Create New Job New Material Create Material Upload File Import f…" at bounding box center [518, 323] width 1037 height 836
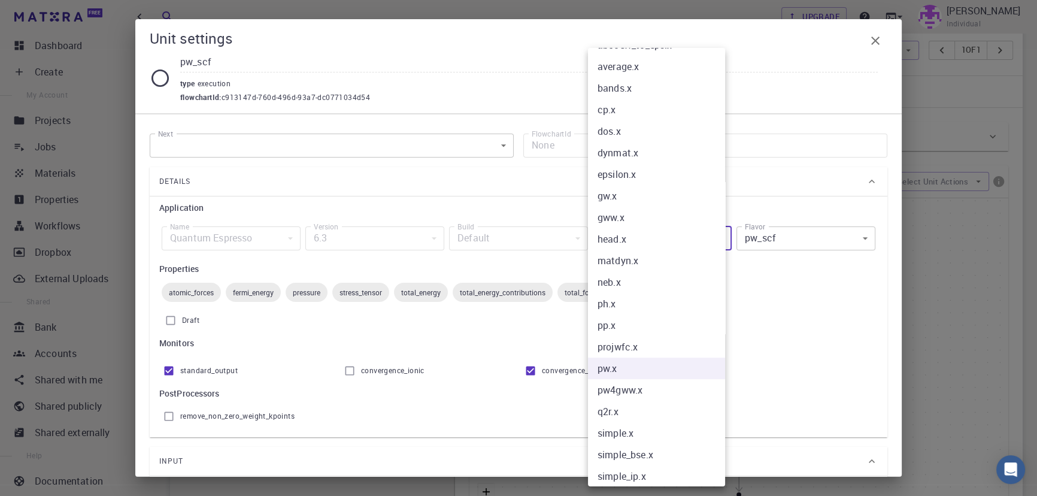
scroll to position [24, 0]
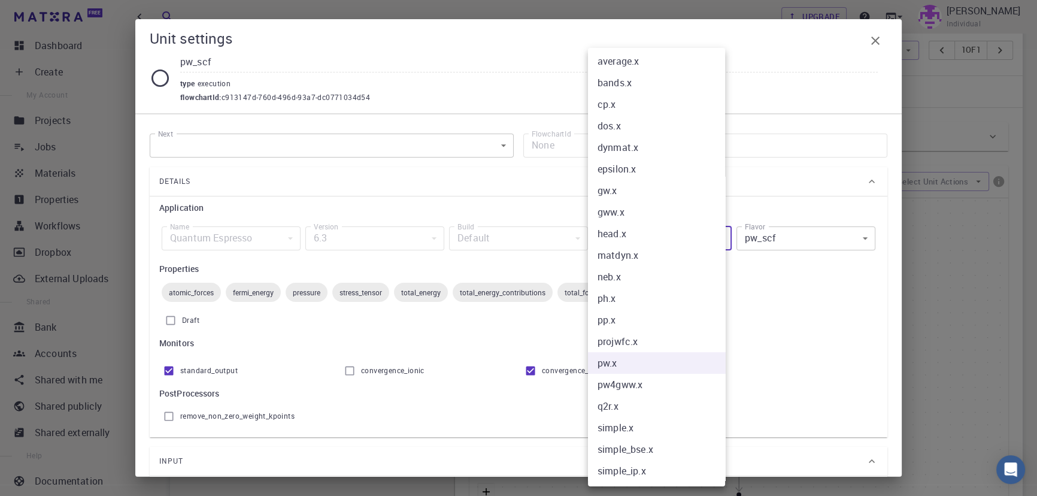
click at [761, 275] on div at bounding box center [518, 248] width 1037 height 496
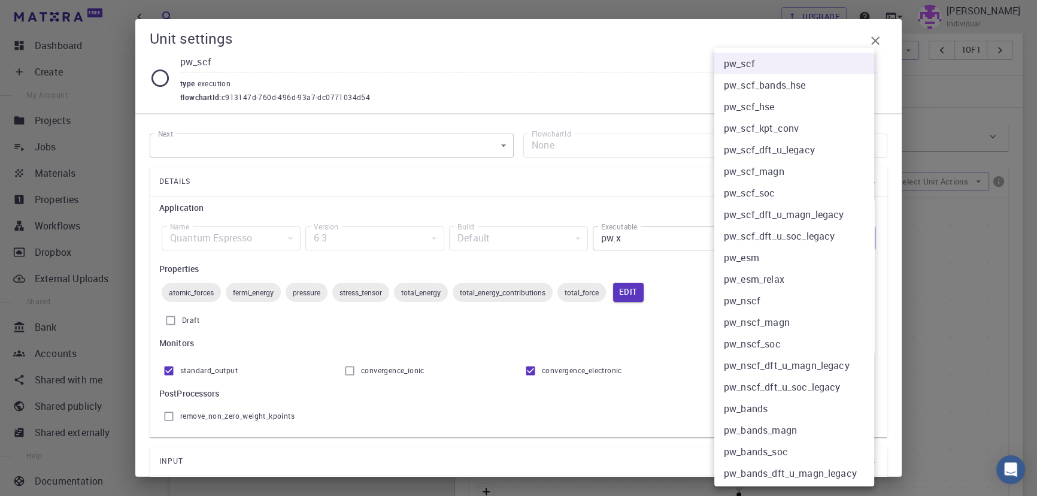
click at [774, 243] on body "Free Dashboard Create New Job New Material Create Material Upload File Import f…" at bounding box center [518, 323] width 1037 height 836
click at [794, 66] on li "pw_scf" at bounding box center [799, 64] width 168 height 22
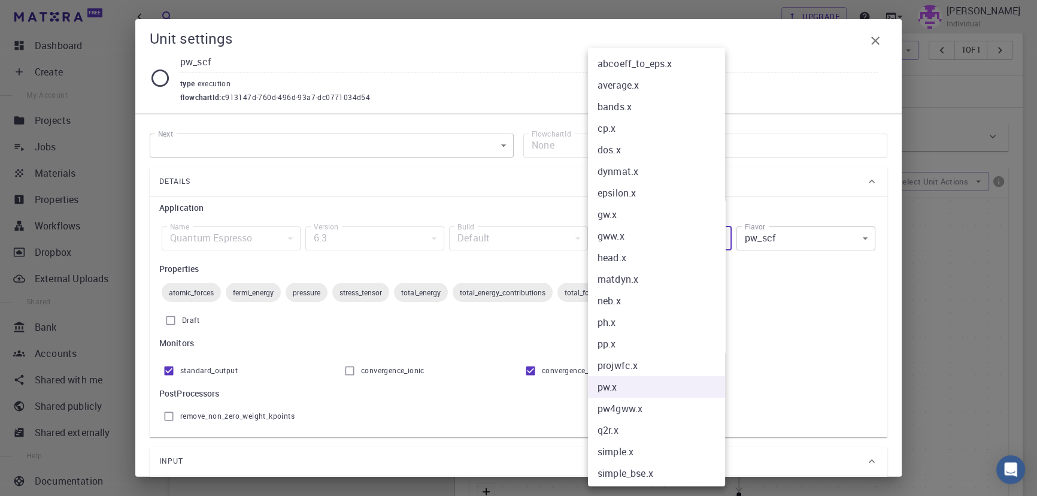
click at [647, 240] on body "Free Dashboard Create New Job New Material Create Material Upload File Import f…" at bounding box center [518, 323] width 1037 height 836
click at [745, 313] on div at bounding box center [518, 248] width 1037 height 496
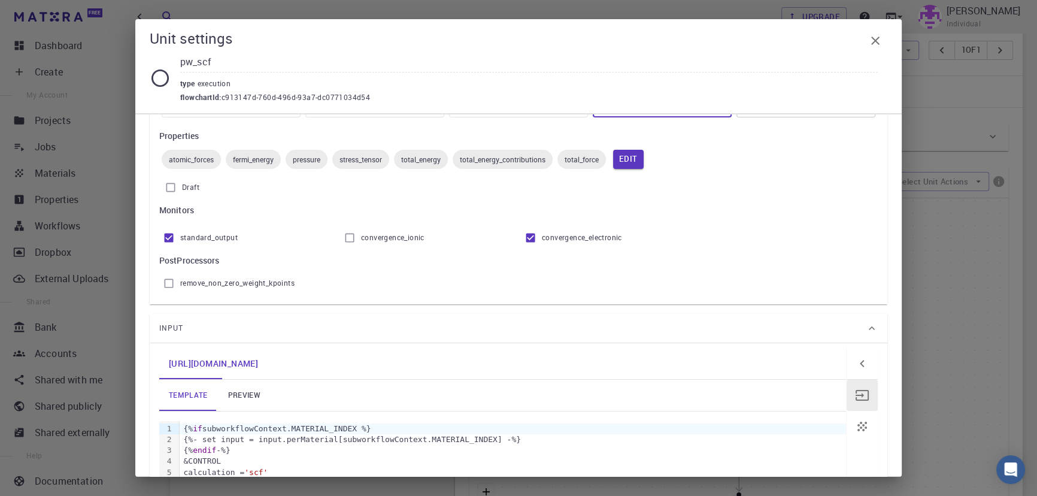
scroll to position [0, 0]
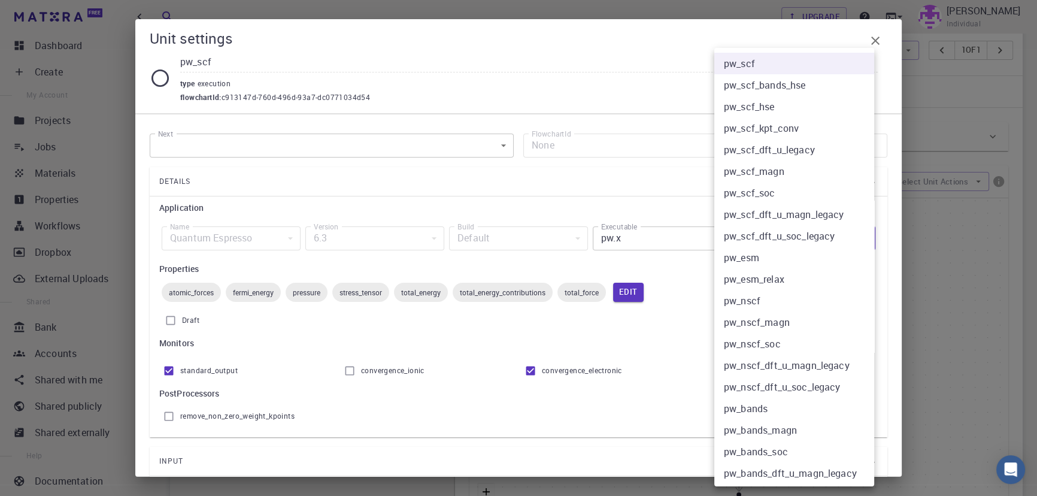
click at [792, 243] on body "Free Dashboard Create New Job New Material Create Material Upload File Import f…" at bounding box center [518, 323] width 1037 height 836
click at [755, 62] on li "pw_scf" at bounding box center [799, 64] width 168 height 22
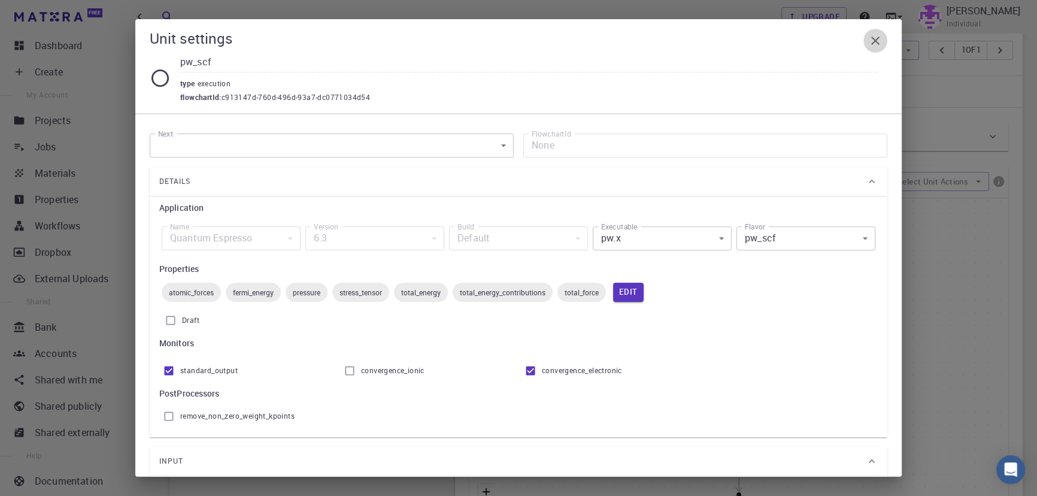
click at [875, 32] on button "button" at bounding box center [876, 41] width 24 height 24
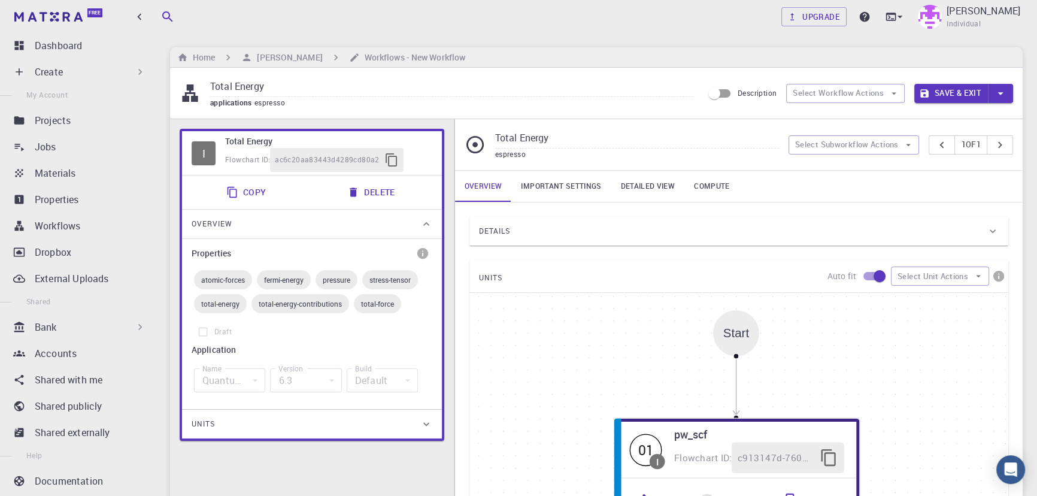
click at [226, 156] on span "Flowchart ID:" at bounding box center [247, 160] width 45 height 10
click at [209, 155] on div "I" at bounding box center [204, 153] width 24 height 24
click at [293, 90] on input "Total Energy" at bounding box center [451, 87] width 483 height 20
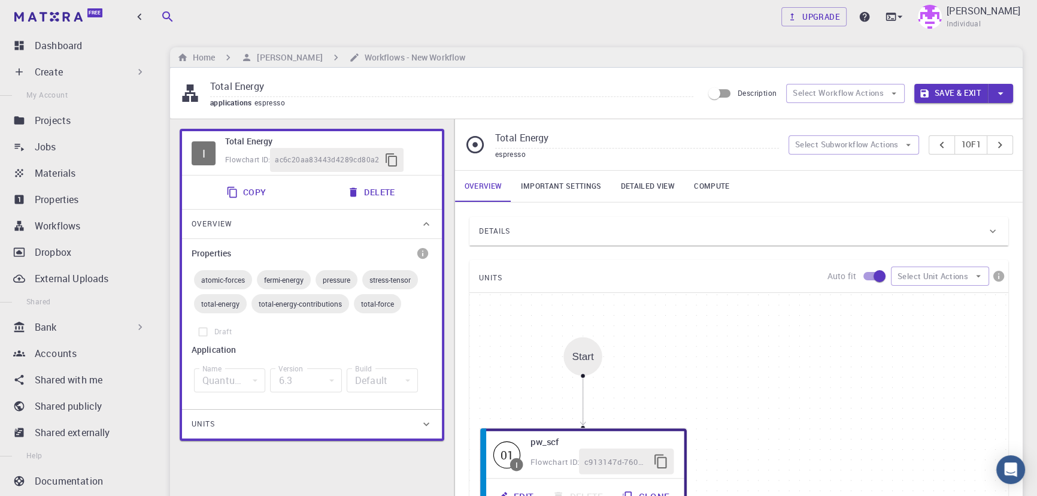
drag, startPoint x: 279, startPoint y: 86, endPoint x: 193, endPoint y: 92, distance: 85.9
click at [193, 92] on div "Total Energy applications espresso" at bounding box center [442, 93] width 524 height 32
type input "ح"
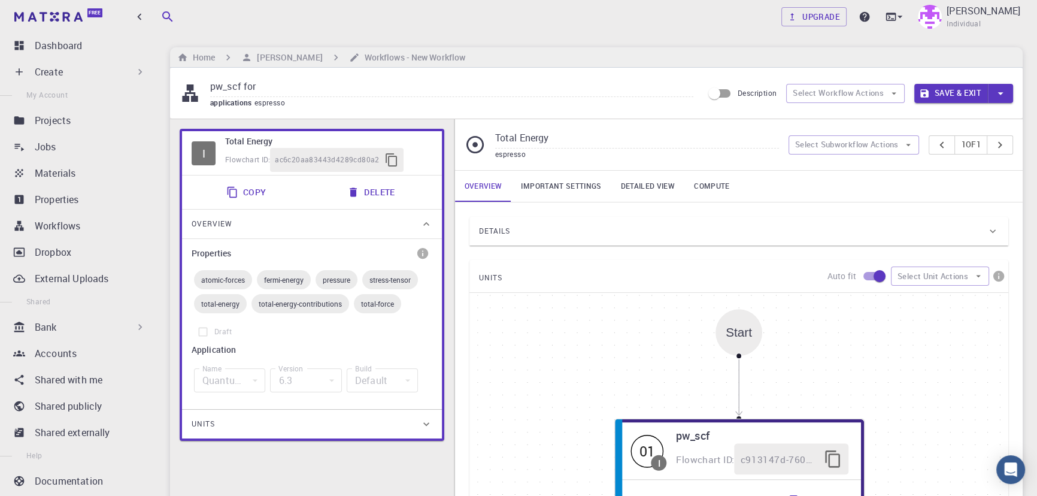
type input "pw_scf for"
drag, startPoint x: 322, startPoint y: 456, endPoint x: 311, endPoint y: 452, distance: 11.8
click at [322, 456] on div "I Total Energy Flowchart ID: ac6c20aa83443d4289cd80a2 Copy Delete Overview Prop…" at bounding box center [312, 402] width 284 height 567
click at [277, 86] on input "pw_scf for" at bounding box center [451, 87] width 483 height 20
drag, startPoint x: 577, startPoint y: 142, endPoint x: 476, endPoint y: 141, distance: 101.2
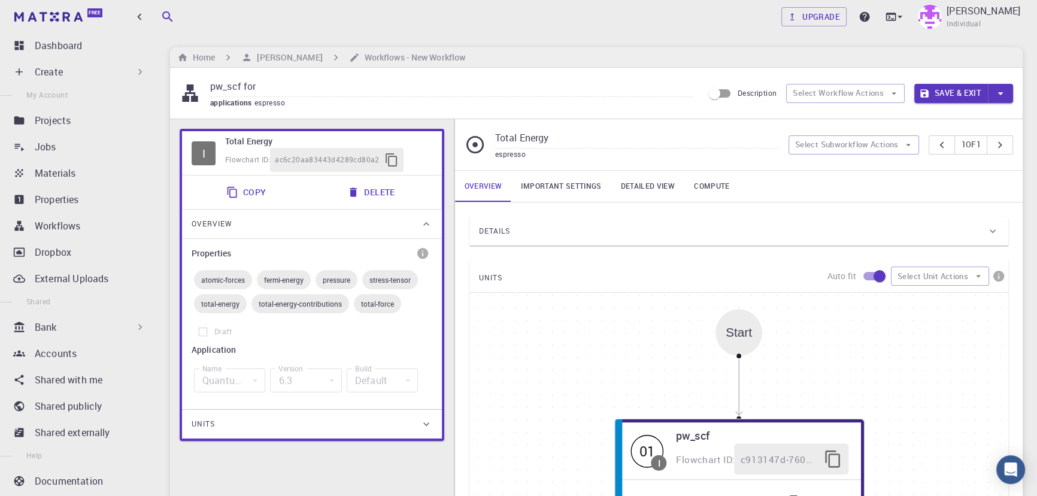
click at [476, 141] on div "Total Energy espresso" at bounding box center [627, 145] width 324 height 32
type input "pw_ scf"
click at [275, 94] on input "pw_scf for" at bounding box center [451, 87] width 483 height 20
paste input "CuSn2SCl5"
type input "pw_scf for CuSn2SCl5 [DATE]"
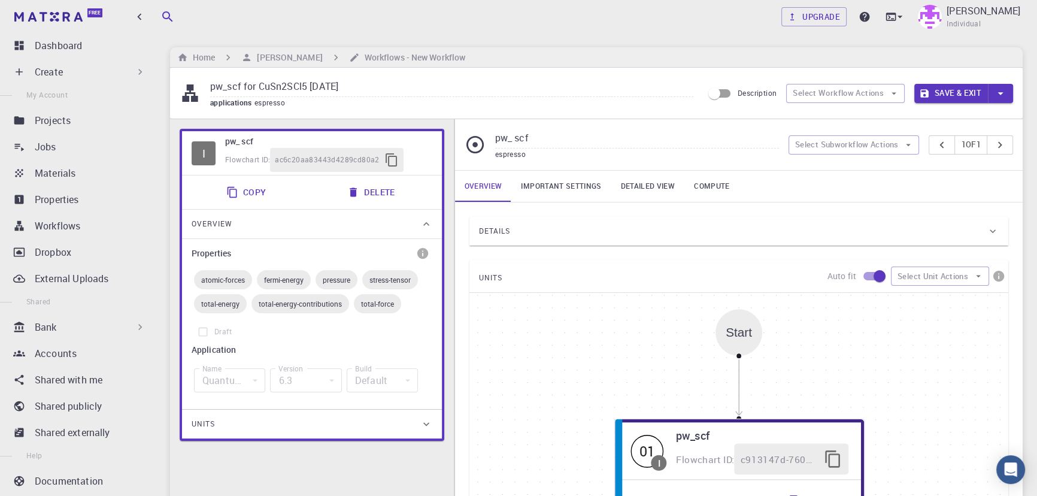
click at [622, 48] on div "Home [PERSON_NAME] Workflows - New Workflow" at bounding box center [596, 57] width 853 height 20
click at [567, 226] on div "Details" at bounding box center [733, 231] width 508 height 19
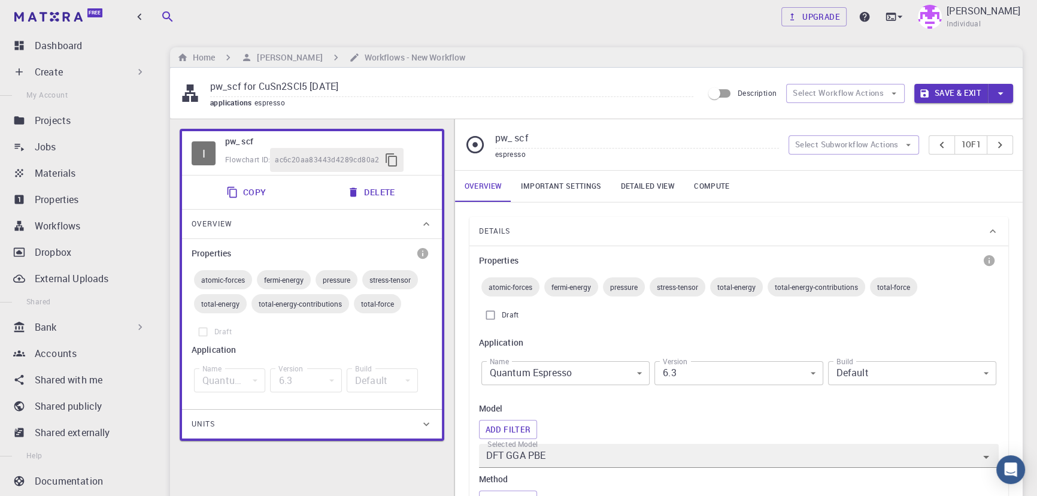
click at [567, 226] on div "Details" at bounding box center [733, 231] width 508 height 19
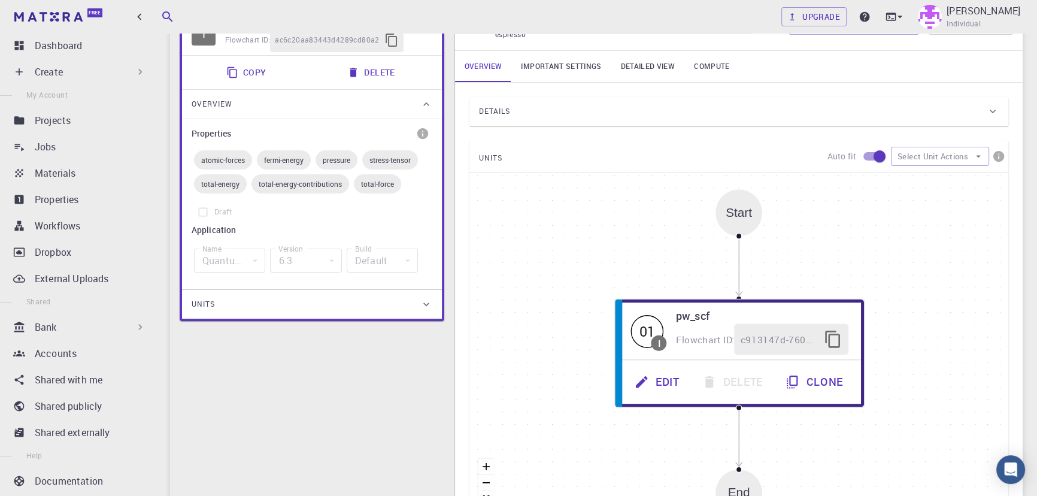
scroll to position [127, 0]
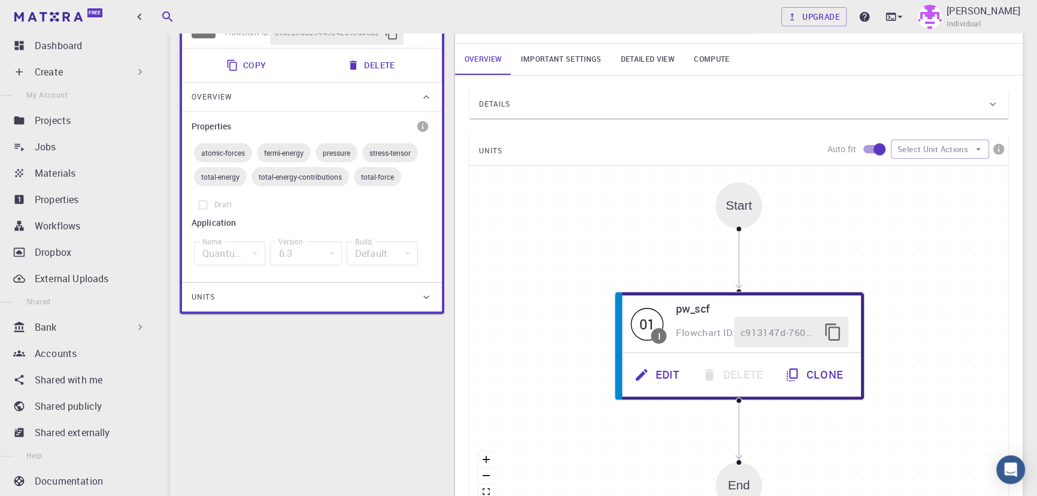
click at [580, 104] on div "Details" at bounding box center [733, 104] width 508 height 19
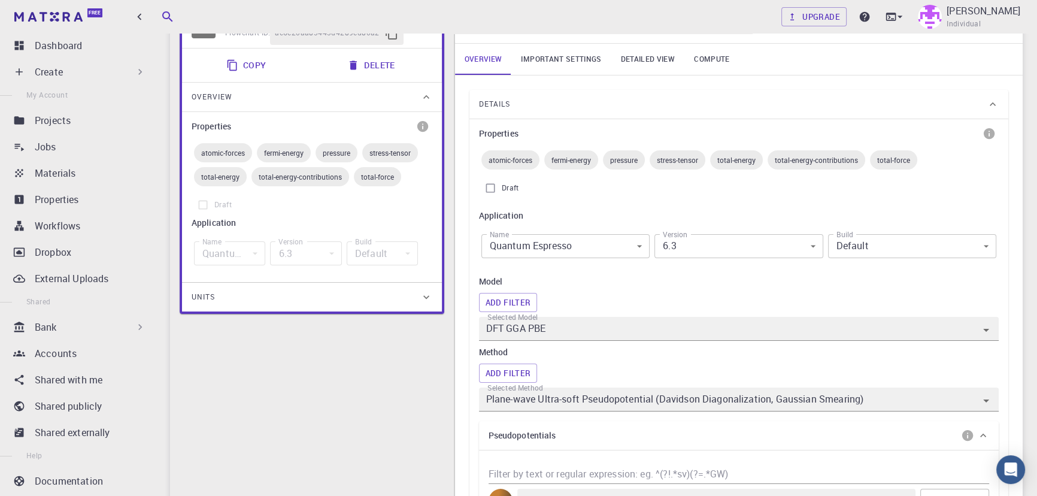
click at [580, 104] on div "Details" at bounding box center [733, 104] width 508 height 19
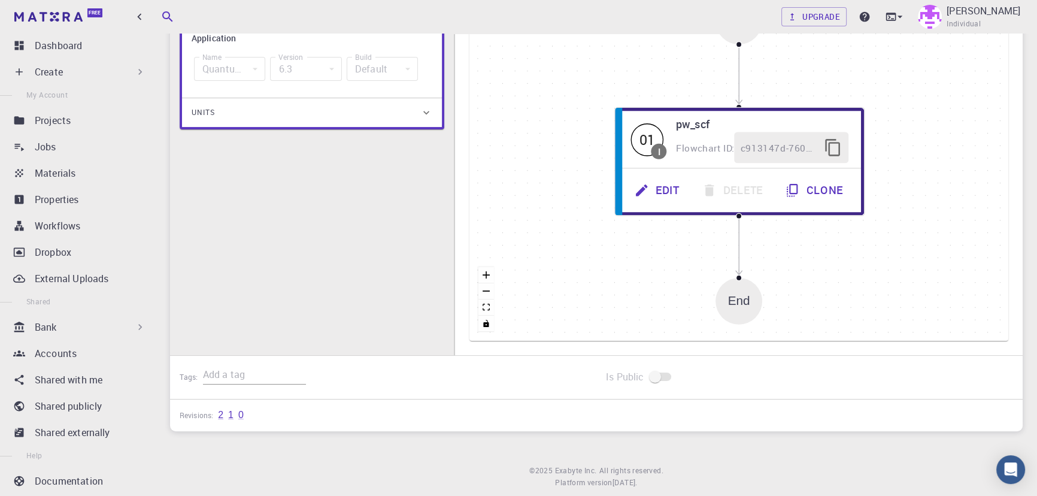
scroll to position [0, 0]
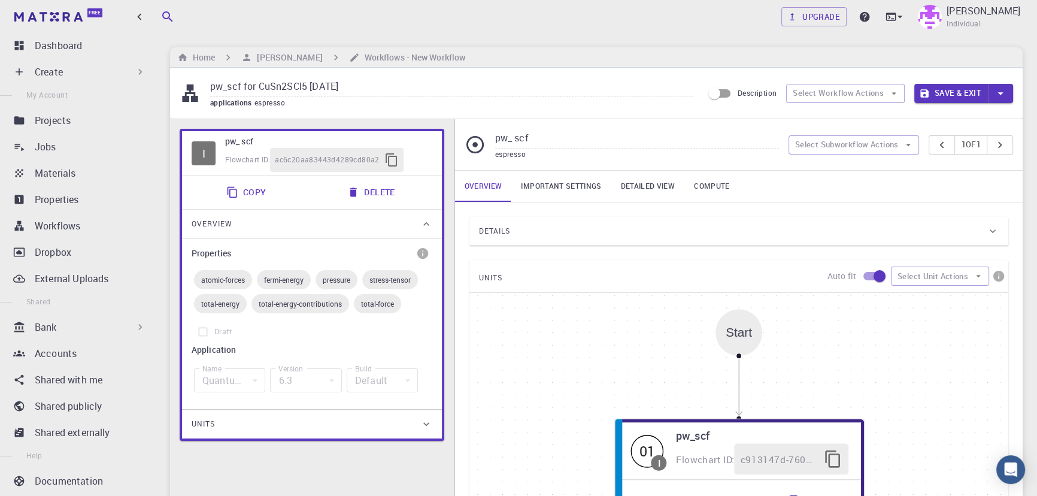
click at [689, 26] on div "Upgrade [PERSON_NAME] Individual" at bounding box center [597, 16] width 882 height 31
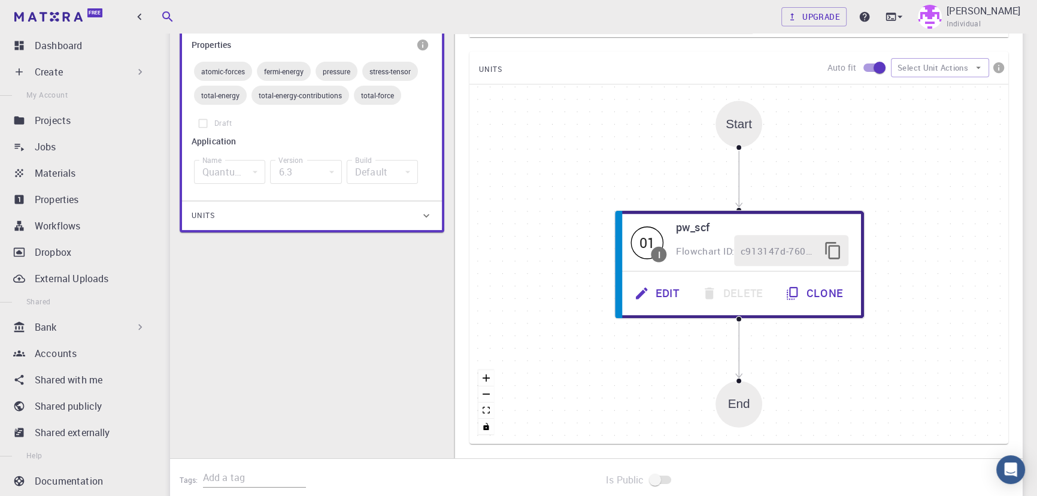
scroll to position [209, 0]
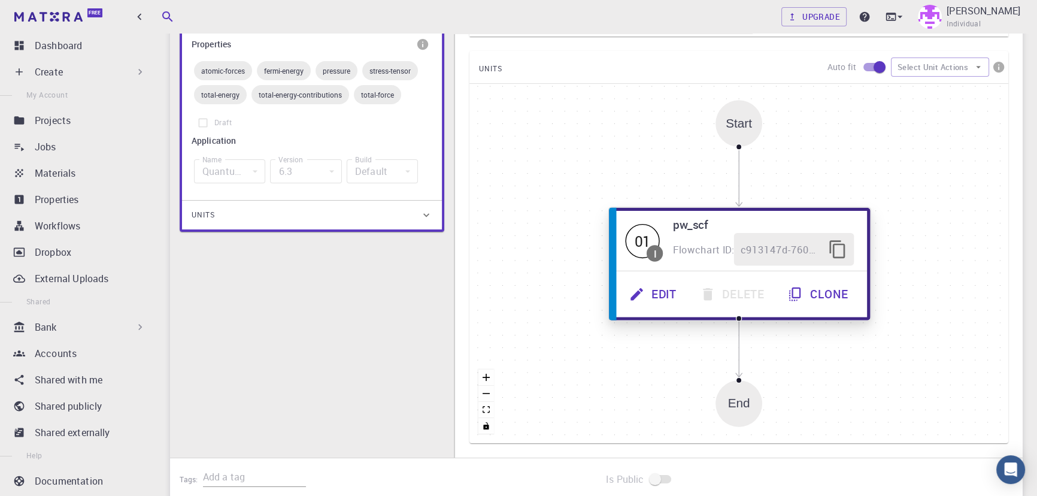
click at [658, 294] on button "Edit" at bounding box center [654, 294] width 71 height 33
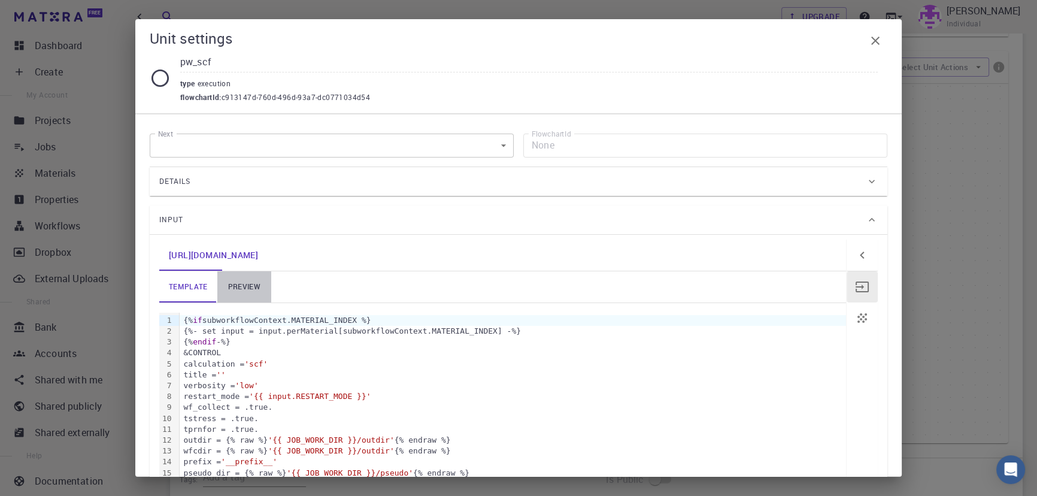
click at [233, 281] on link "preview" at bounding box center [244, 286] width 54 height 31
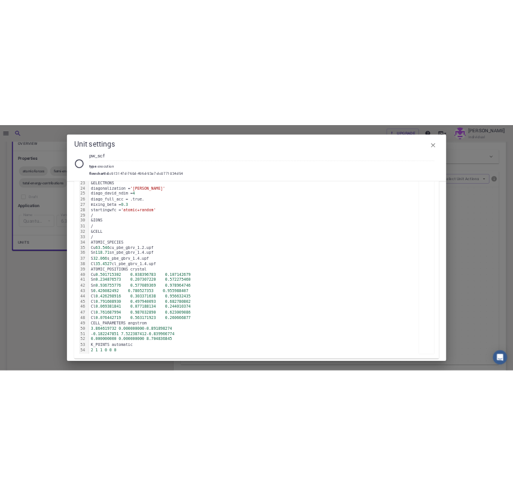
scroll to position [231, 0]
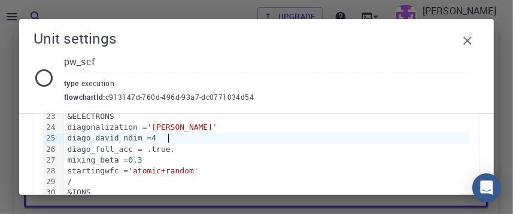
click at [283, 138] on div "diago_david_ndim = 4" at bounding box center [266, 138] width 407 height 11
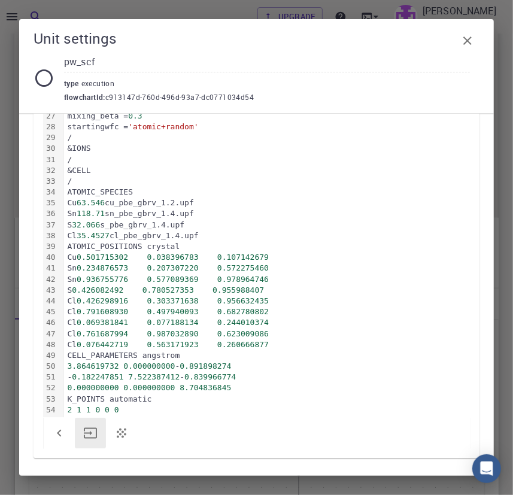
scroll to position [488, 0]
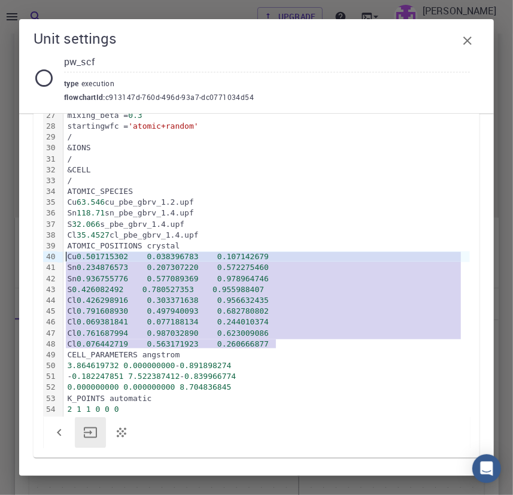
drag, startPoint x: 274, startPoint y: 347, endPoint x: 60, endPoint y: 259, distance: 231.5
click at [60, 259] on div "99 1 2 3 4 5 6 7 8 9 10 11 12 13 14 15 16 17 18 19 20 21 22 23 24 25 26 27 28 2…" at bounding box center [256, 121] width 427 height 594
click at [277, 344] on div "Cl 0.076442719 0.563171923 0.260666877" at bounding box center [266, 344] width 407 height 11
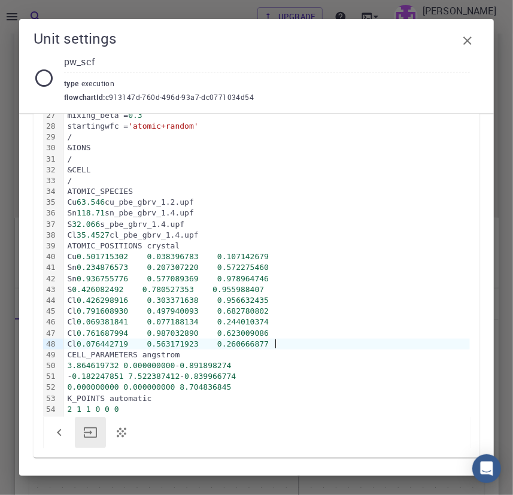
click at [269, 343] on span "0.260666877" at bounding box center [243, 344] width 52 height 9
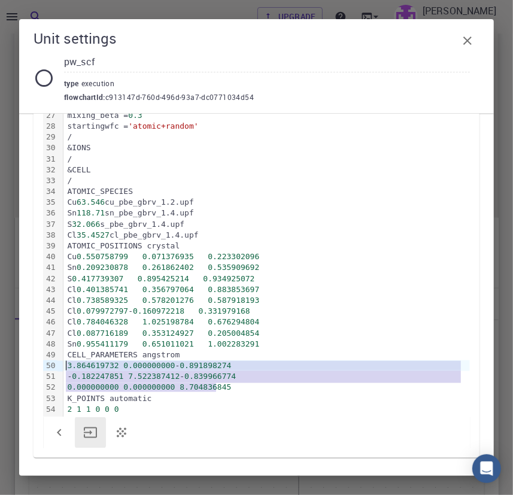
drag, startPoint x: 218, startPoint y: 387, endPoint x: 63, endPoint y: 364, distance: 156.2
click at [63, 364] on div "&CONTROL calculation = 'scf' title = '' verbosity = 'low' restart_mode = 'from_…" at bounding box center [266, 120] width 407 height 593
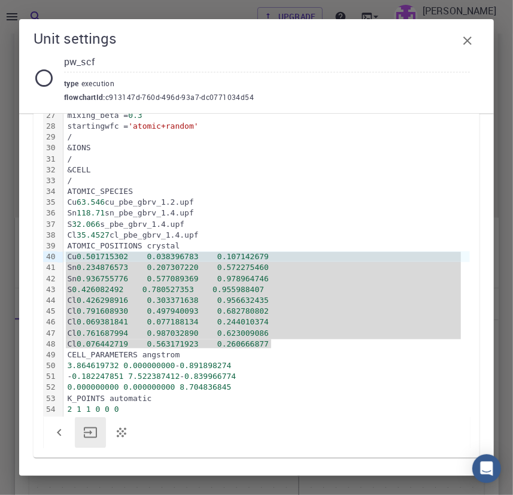
click at [274, 344] on div "Cl 0.076442719 0.563171923 0.260666877" at bounding box center [266, 344] width 407 height 11
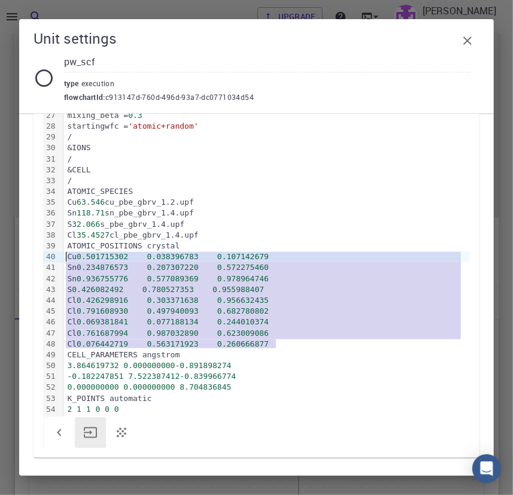
drag, startPoint x: 274, startPoint y: 344, endPoint x: 66, endPoint y: 258, distance: 224.3
click at [66, 258] on div "&CONTROL calculation = 'scf' title = '' verbosity = 'low' restart_mode = 'from_…" at bounding box center [266, 120] width 407 height 593
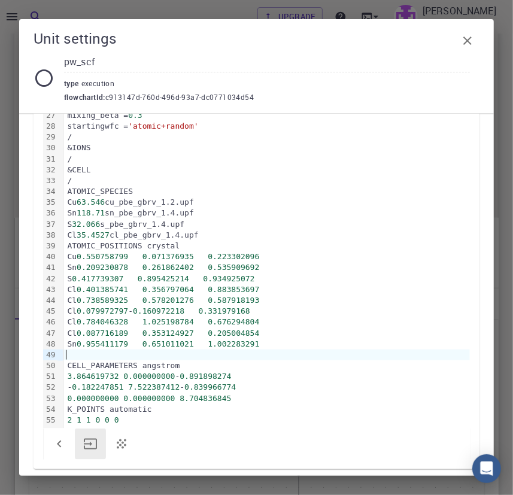
click at [67, 372] on span "3.864619732" at bounding box center [93, 376] width 52 height 9
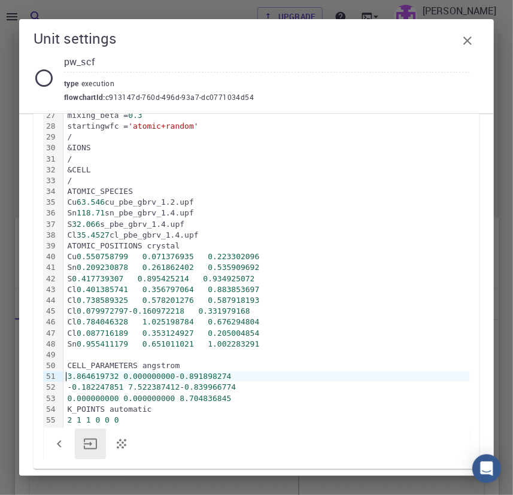
click at [65, 363] on div "CELL_PARAMETERS angstrom" at bounding box center [266, 366] width 407 height 11
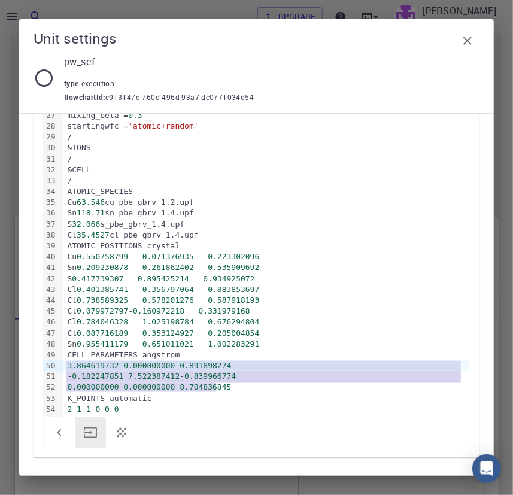
drag, startPoint x: 222, startPoint y: 392, endPoint x: 67, endPoint y: 367, distance: 156.6
click at [67, 367] on div "&CONTROL calculation = 'scf' title = '' verbosity = 'low' restart_mode = 'from_…" at bounding box center [266, 120] width 407 height 593
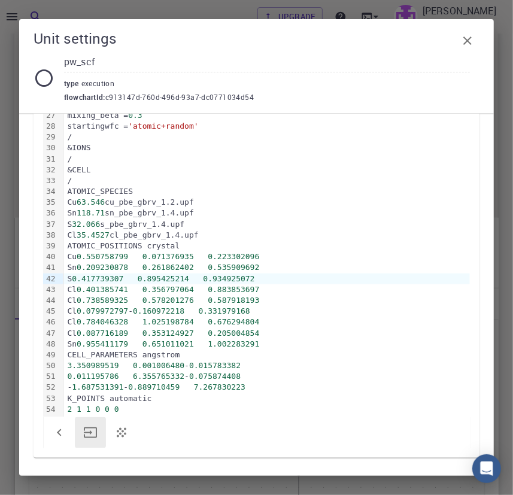
click at [187, 425] on div at bounding box center [257, 432] width 427 height 31
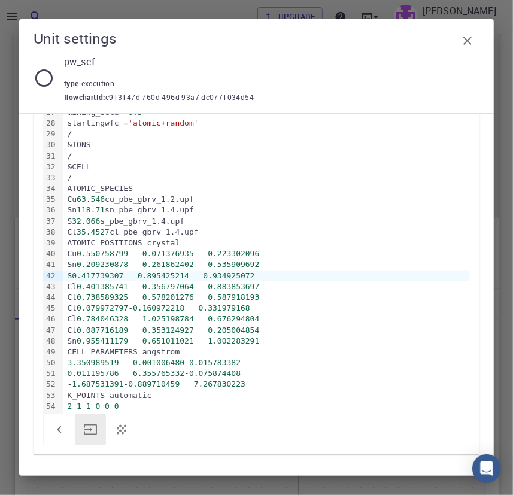
scroll to position [491, 0]
click at [69, 402] on span "2" at bounding box center [69, 406] width 5 height 9
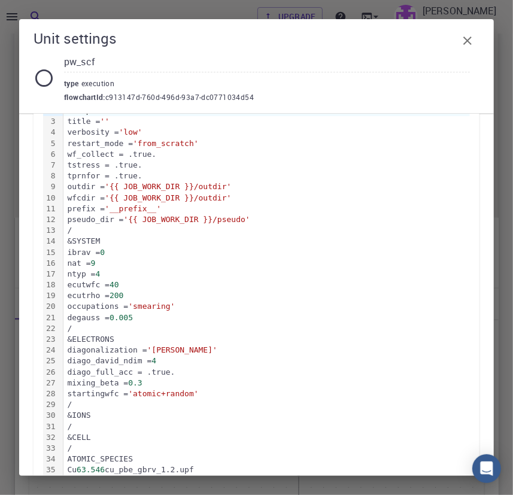
scroll to position [210, 0]
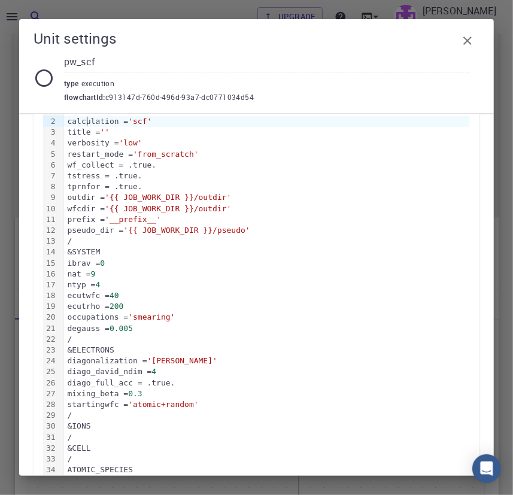
click at [462, 31] on button "button" at bounding box center [468, 41] width 24 height 24
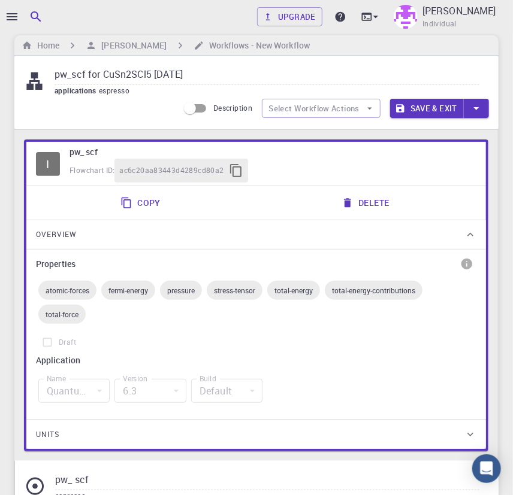
scroll to position [10, 0]
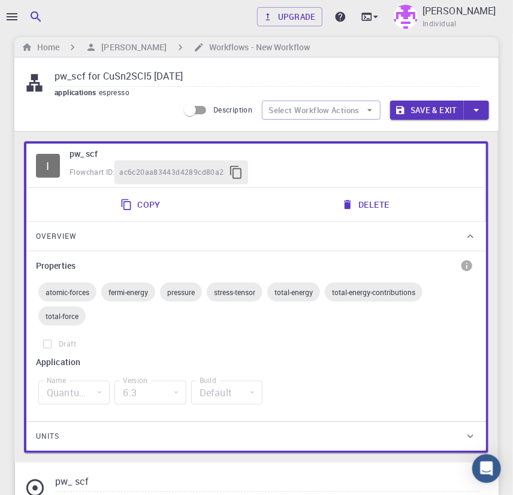
click at [440, 108] on button "Save & Exit" at bounding box center [427, 110] width 74 height 19
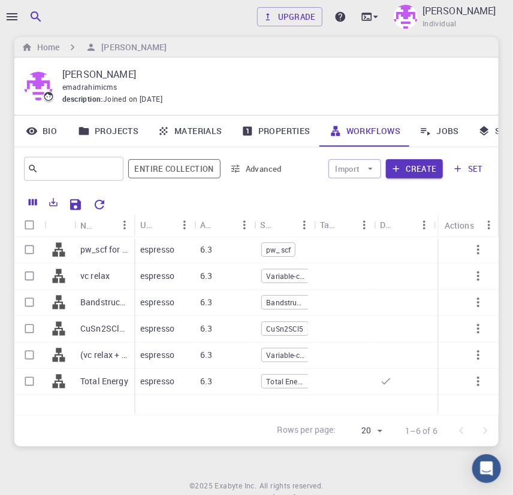
click at [140, 440] on div "Rows per page: 20 20 1–6 of 6" at bounding box center [256, 431] width 484 height 32
click at [17, 10] on icon "button" at bounding box center [12, 17] width 14 height 14
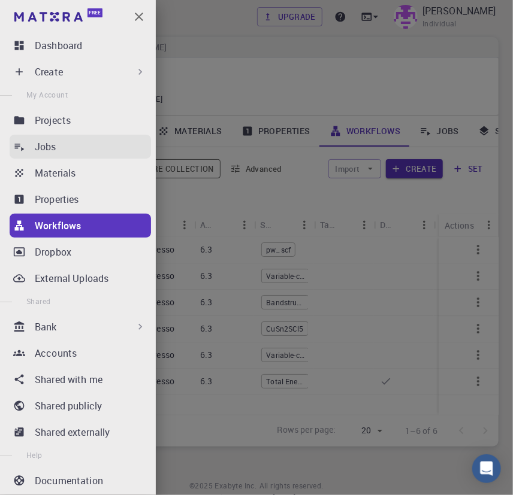
click at [60, 154] on link "Jobs" at bounding box center [80, 147] width 141 height 24
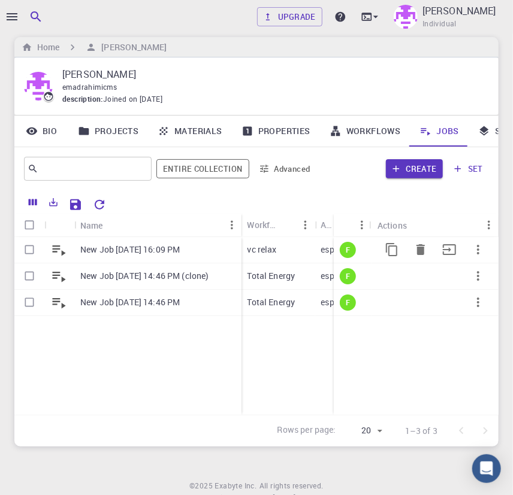
click at [297, 253] on div "vc relax" at bounding box center [278, 250] width 74 height 26
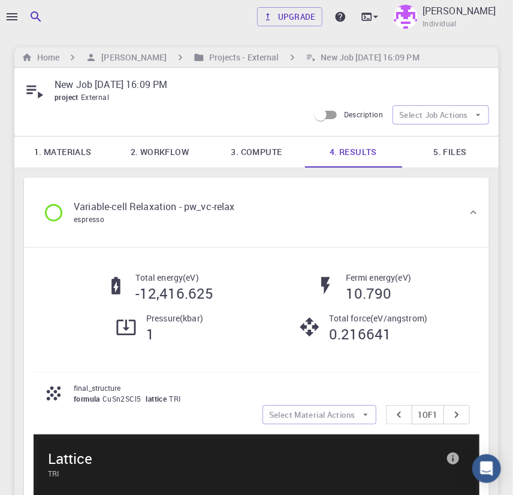
click at [462, 143] on link "5. Files" at bounding box center [449, 152] width 97 height 31
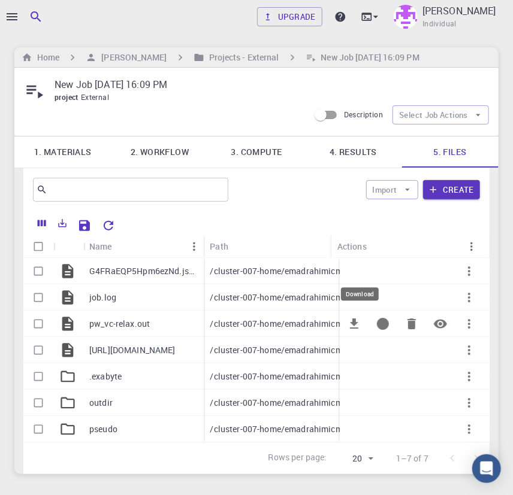
click at [353, 323] on icon "Download" at bounding box center [354, 324] width 8 height 10
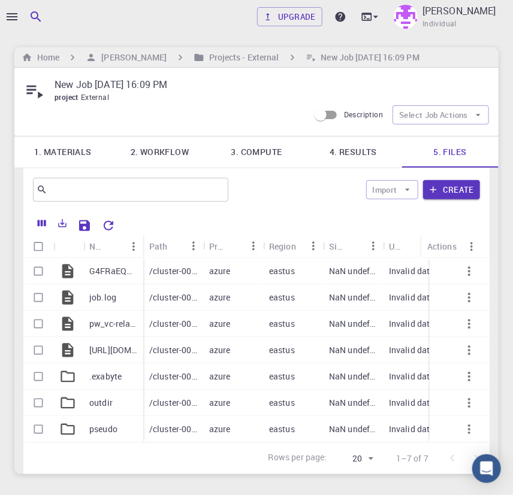
click at [118, 464] on div "Rows per page: 20 20 1–7 of 7" at bounding box center [256, 459] width 466 height 32
drag, startPoint x: 139, startPoint y: 237, endPoint x: 198, endPoint y: 235, distance: 58.7
click at [194, 235] on div "Name" at bounding box center [188, 246] width 12 height 23
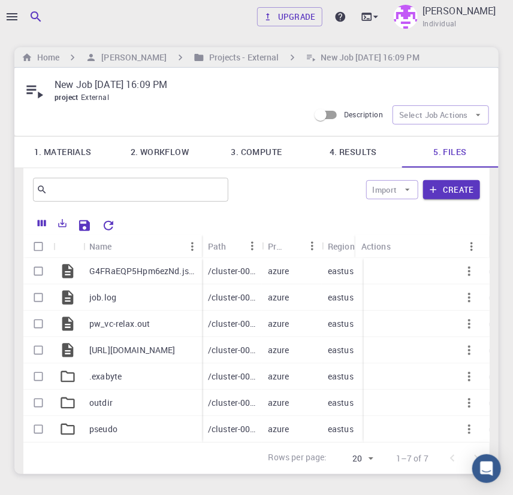
drag, startPoint x: 421, startPoint y: 242, endPoint x: 302, endPoint y: 241, distance: 118.6
click at [302, 241] on div "Name Path Provider Region Size Updated Actions" at bounding box center [256, 246] width 466 height 23
click at [353, 349] on icon "Download" at bounding box center [354, 350] width 8 height 10
click at [246, 122] on div "New Job [DATE] 16:09 PM project External Description Select Job Actions" at bounding box center [256, 102] width 484 height 68
click at [5, 12] on div at bounding box center [6, 247] width 12 height 495
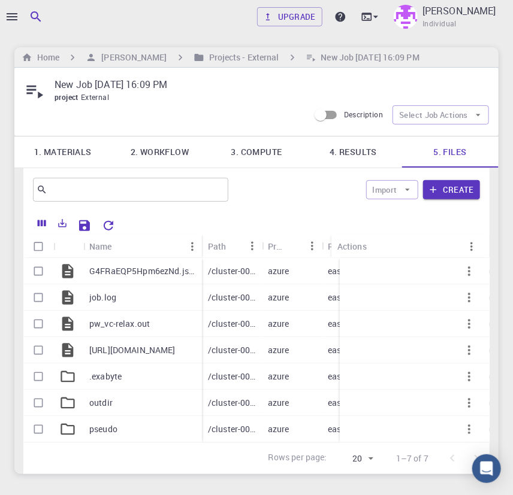
click at [10, 12] on div at bounding box center [6, 247] width 12 height 495
click at [13, 15] on icon "button" at bounding box center [12, 17] width 14 height 14
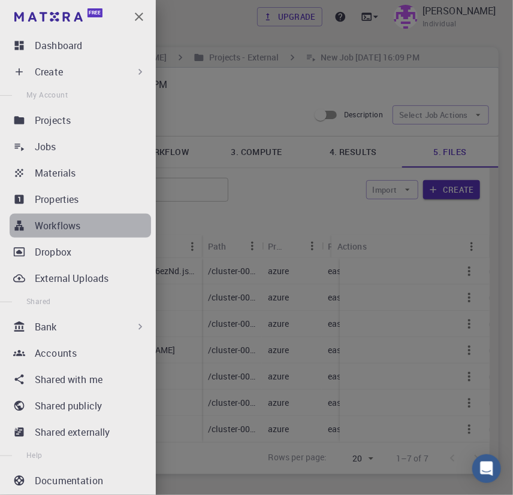
click at [81, 237] on link "Workflows" at bounding box center [80, 226] width 141 height 24
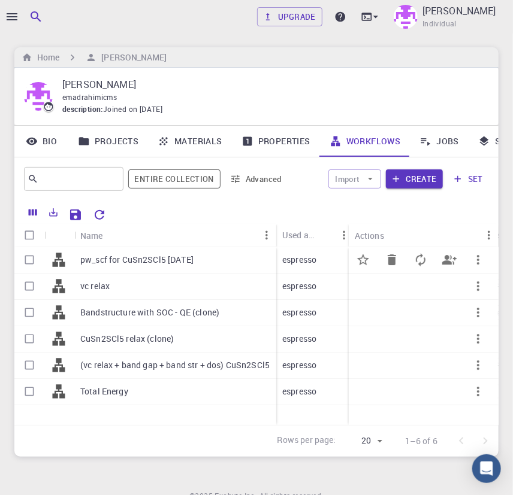
click at [191, 262] on p "pw_scf for CuSn2SCl5 [DATE]" at bounding box center [136, 260] width 113 height 12
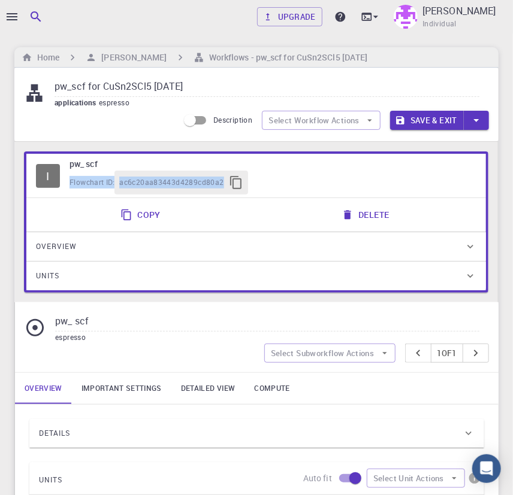
drag, startPoint x: 512, startPoint y: 167, endPoint x: 518, endPoint y: 199, distance: 32.9
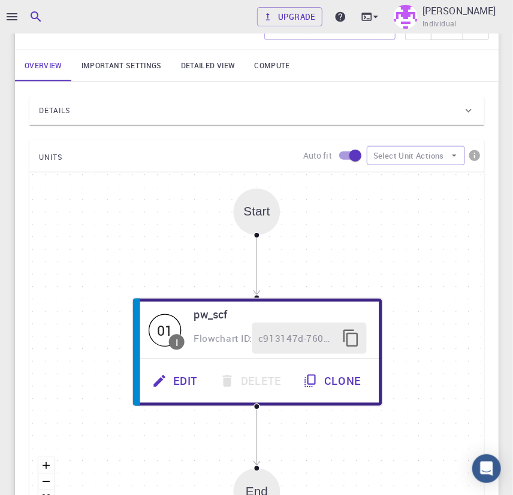
scroll to position [359, 0]
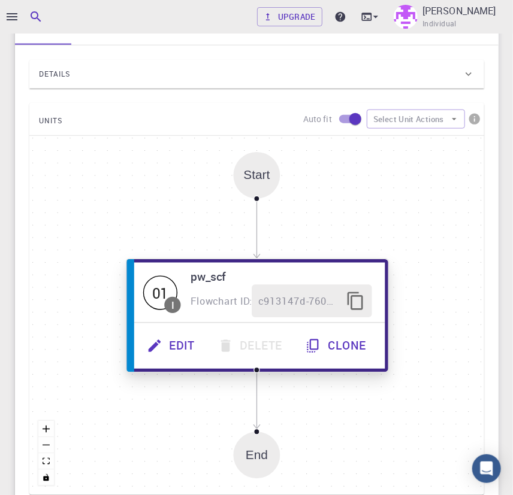
click at [164, 346] on button "Edit" at bounding box center [172, 346] width 71 height 33
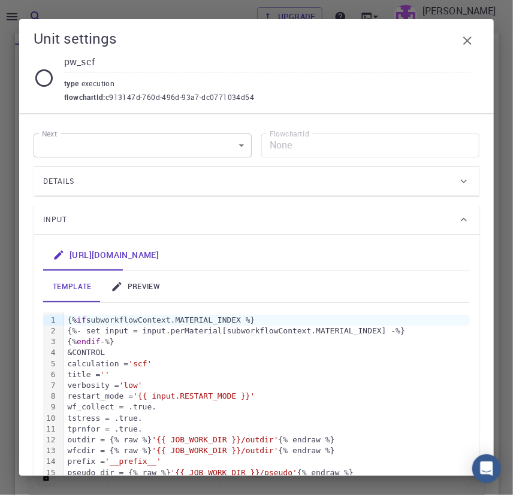
click at [239, 383] on div "verbosity = 'low'" at bounding box center [266, 385] width 406 height 11
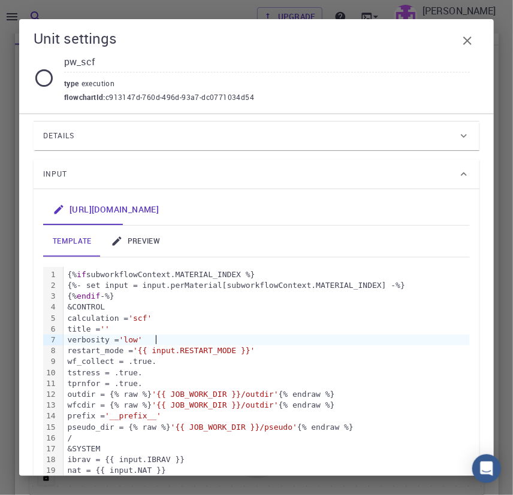
scroll to position [61, 0]
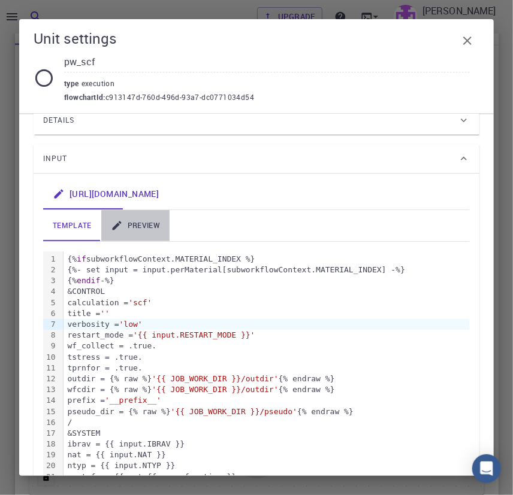
click at [143, 218] on link "preview" at bounding box center [135, 225] width 68 height 31
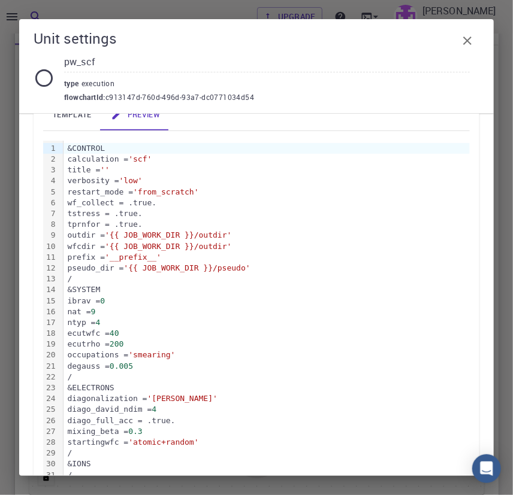
scroll to position [170, 0]
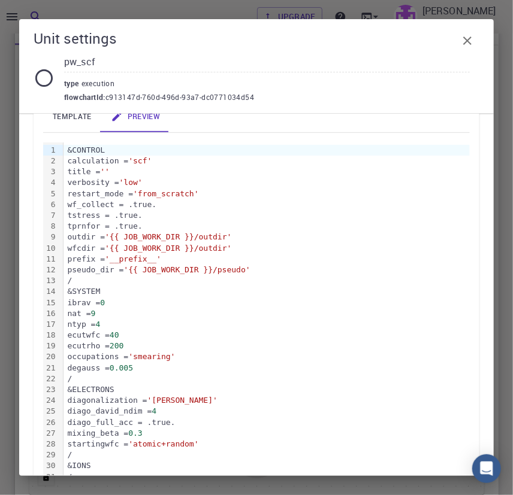
drag, startPoint x: 122, startPoint y: 172, endPoint x: 125, endPoint y: 205, distance: 33.1
click at [110, 172] on span "''" at bounding box center [105, 171] width 10 height 9
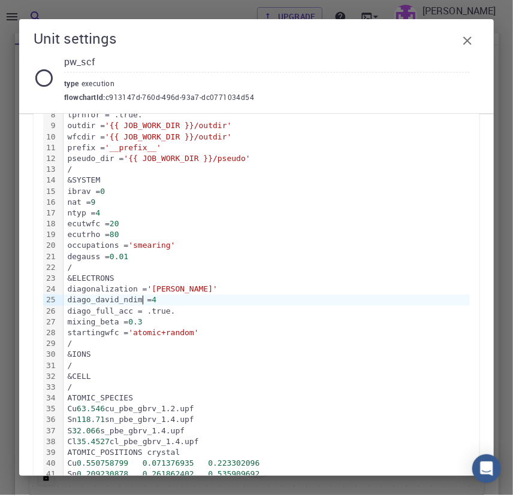
scroll to position [283, 0]
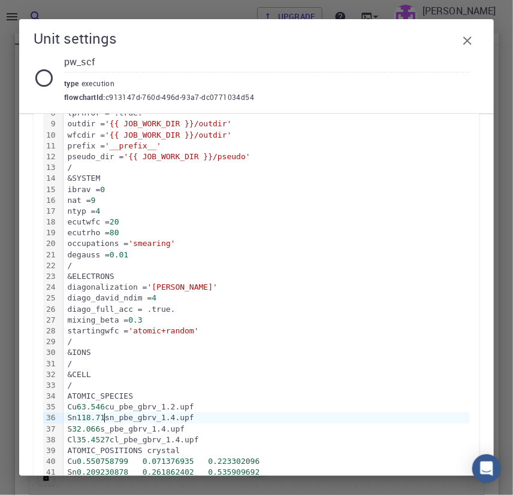
click at [103, 414] on span "118.71" at bounding box center [91, 417] width 28 height 9
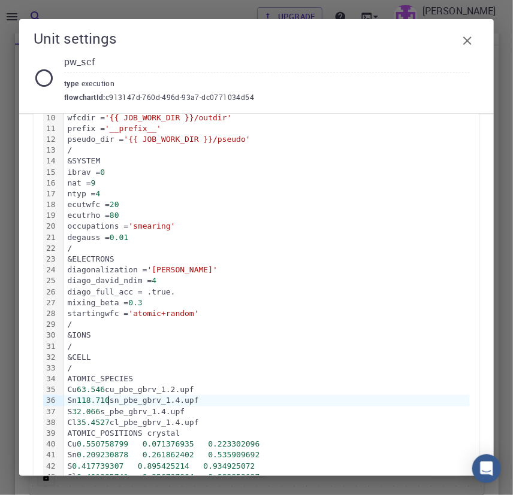
scroll to position [301, 0]
click at [462, 41] on icon "button" at bounding box center [467, 41] width 14 height 14
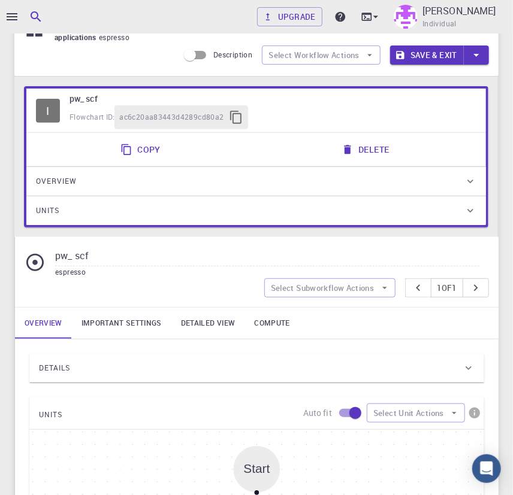
scroll to position [0, 0]
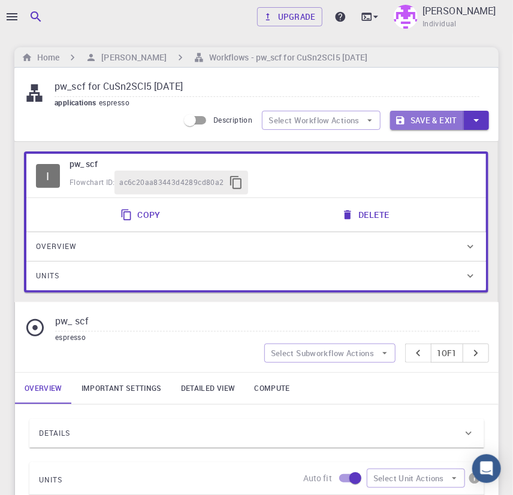
click at [431, 120] on button "Save & Exit" at bounding box center [427, 120] width 74 height 19
